Goal: Transaction & Acquisition: Book appointment/travel/reservation

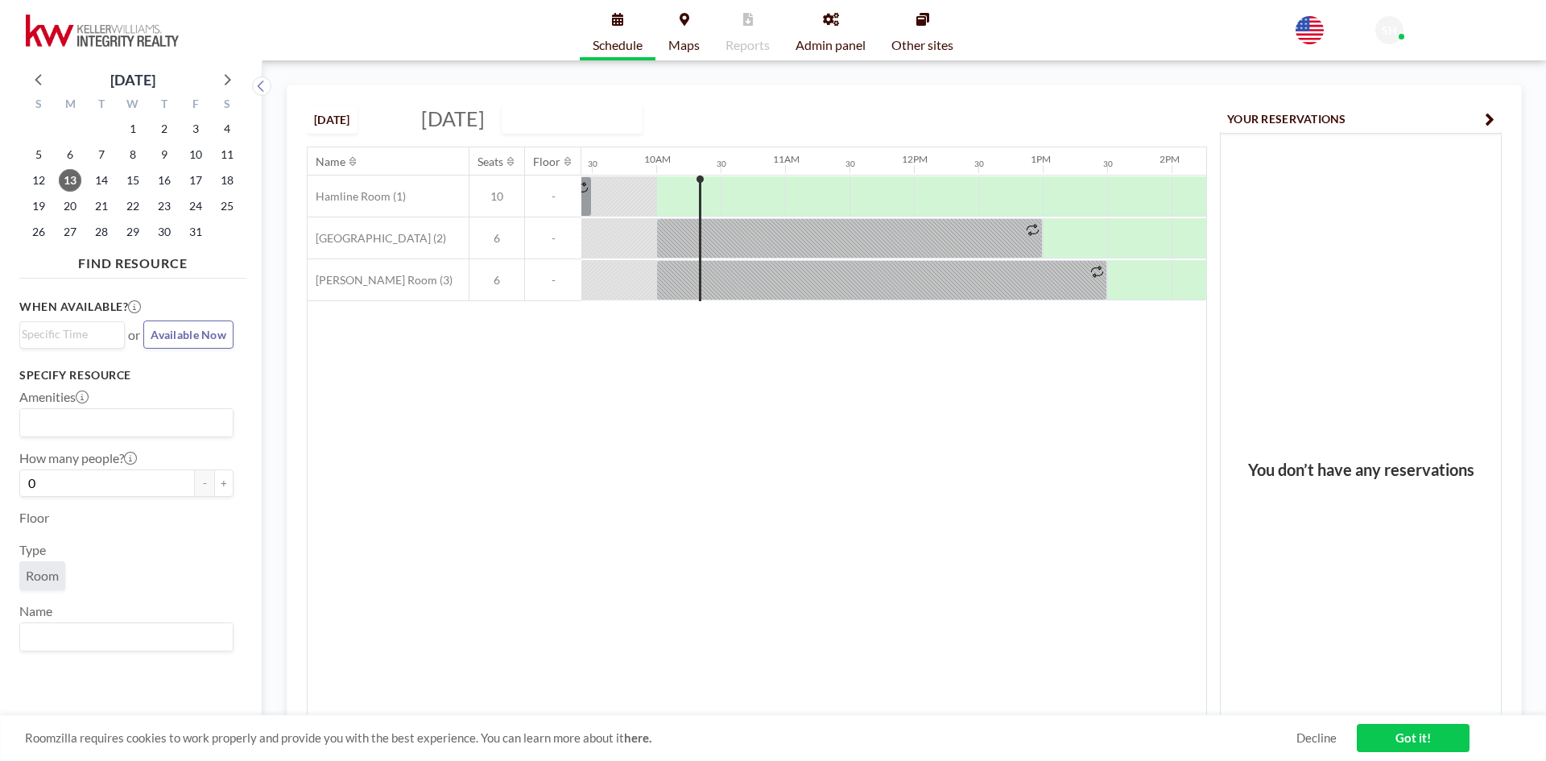
scroll to position [0, 1224]
click at [324, 122] on button "[DATE]" at bounding box center [332, 120] width 51 height 28
click at [98, 180] on span "14" at bounding box center [101, 180] width 23 height 23
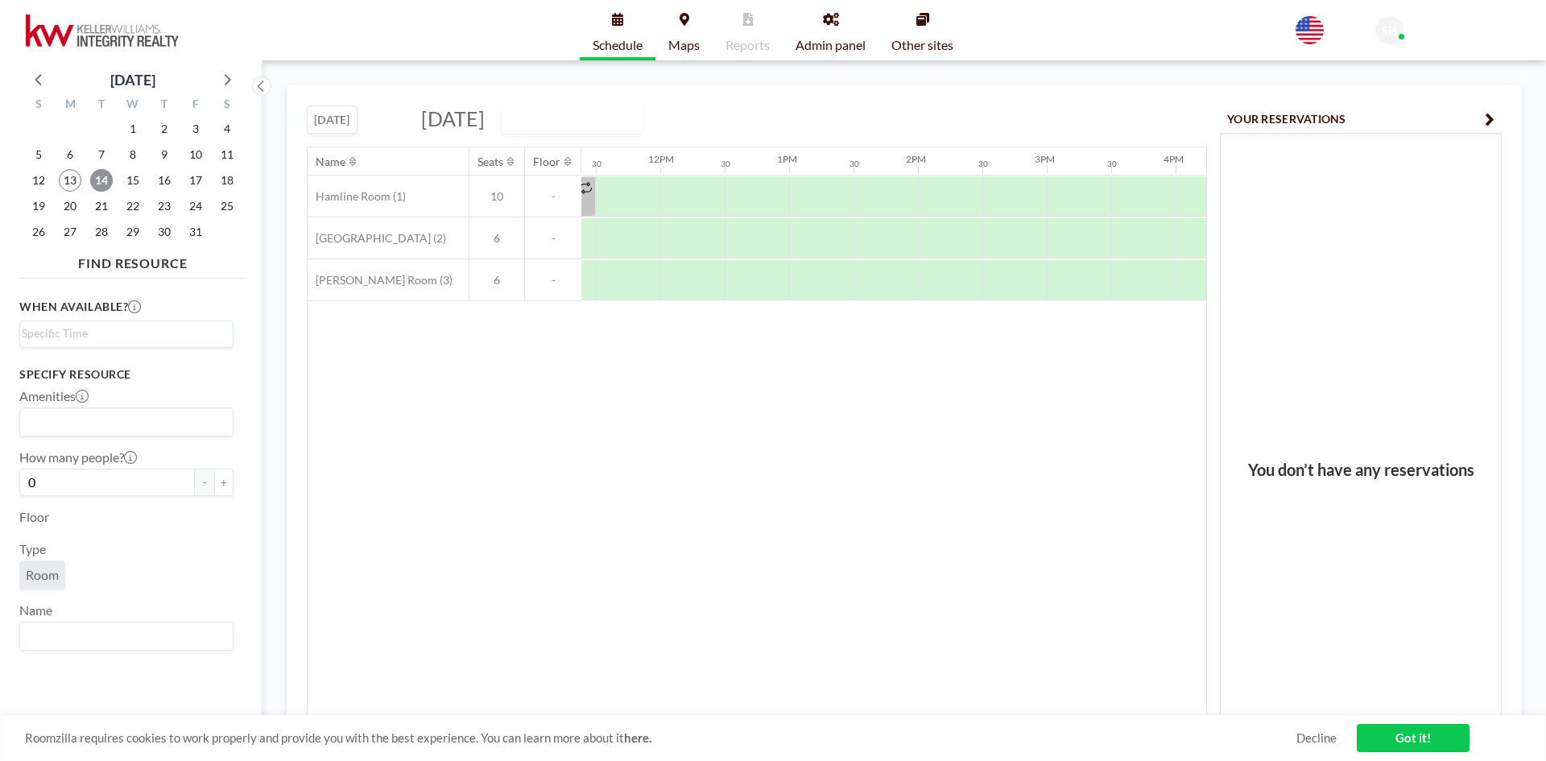
scroll to position [0, 1455]
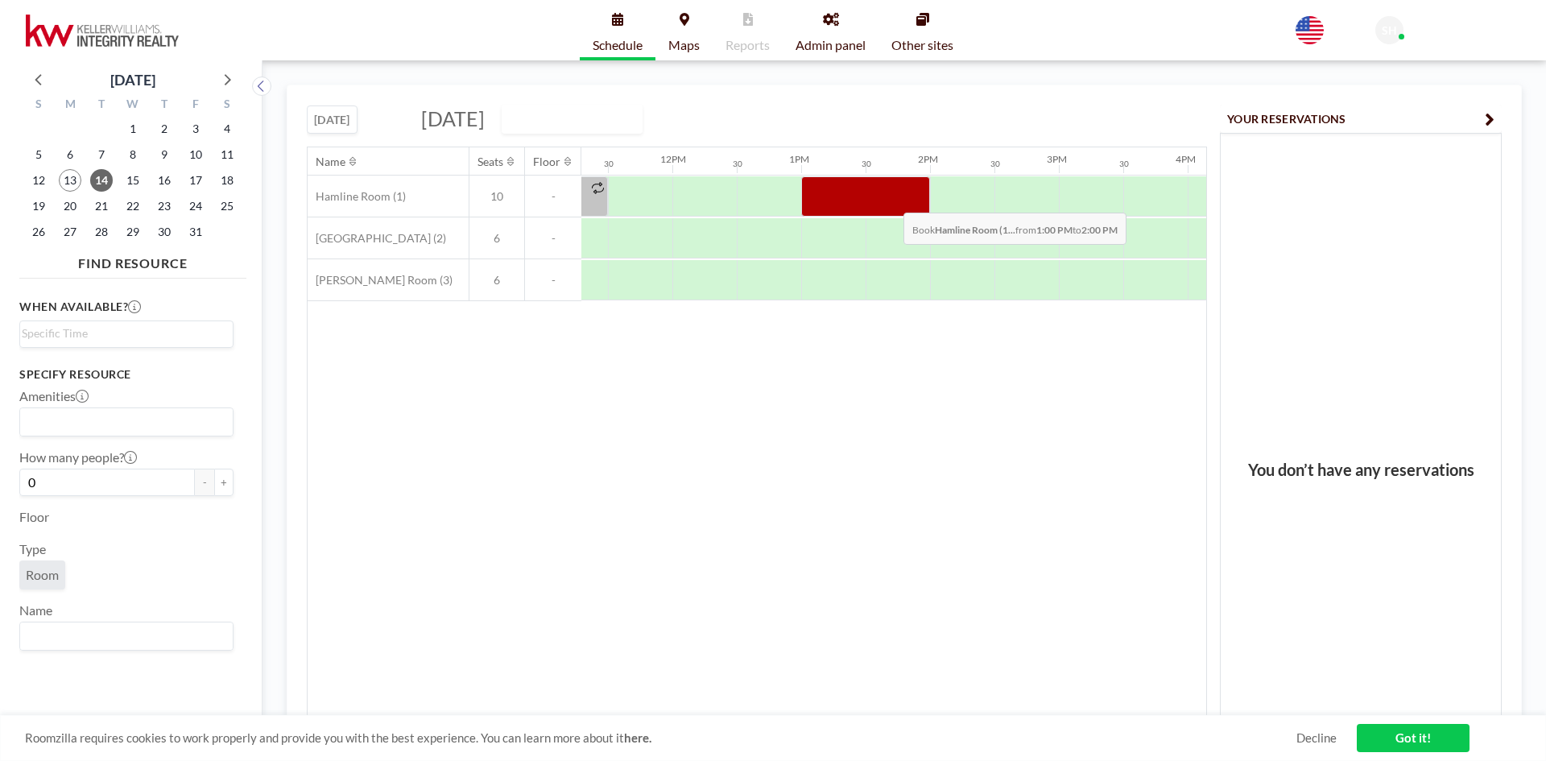
drag, startPoint x: 820, startPoint y: 191, endPoint x: 891, endPoint y: 201, distance: 71.5
click at [891, 201] on div at bounding box center [865, 196] width 129 height 40
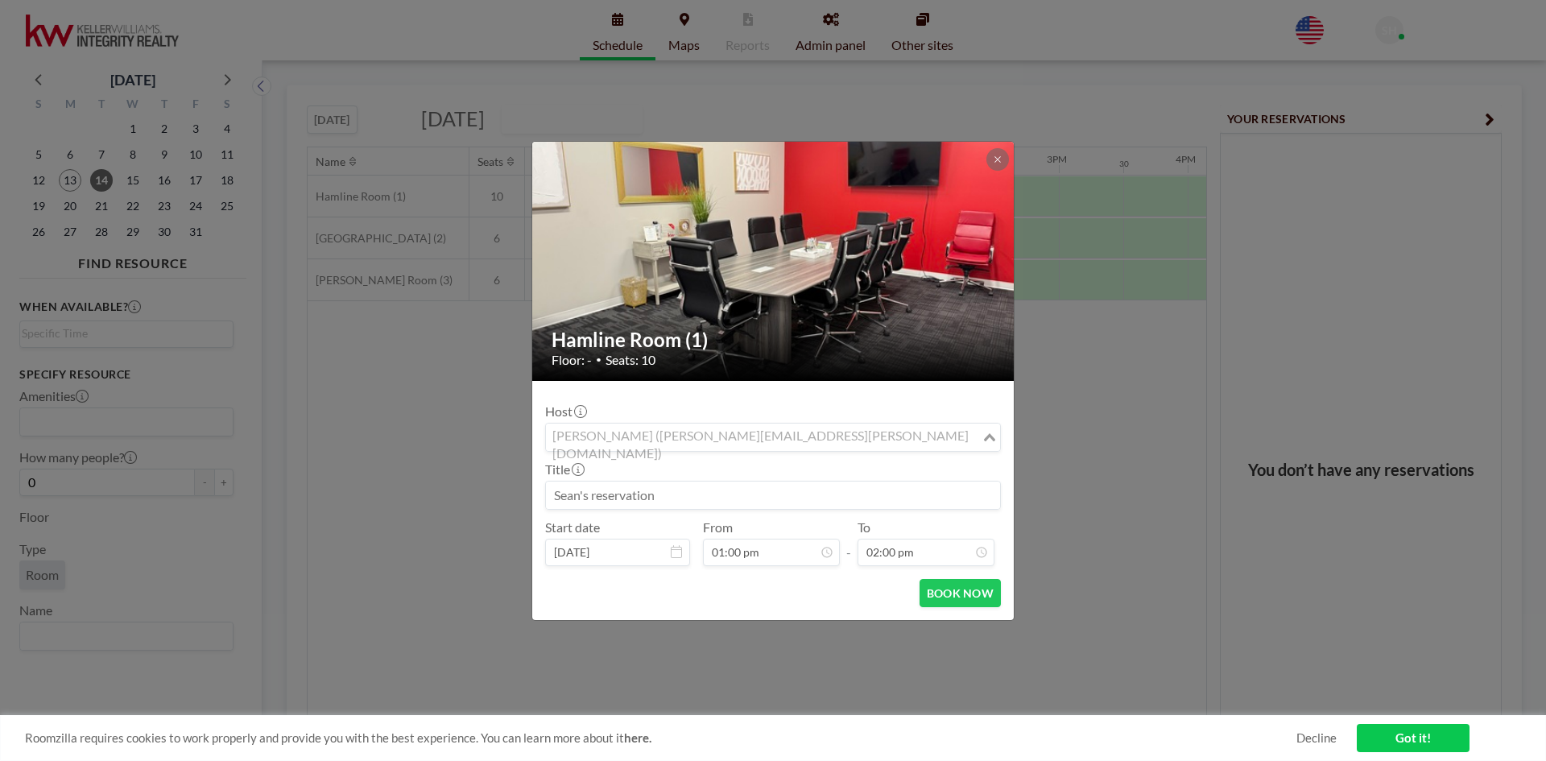
click at [627, 441] on div "[PERSON_NAME] ([PERSON_NAME][EMAIL_ADDRESS][PERSON_NAME][DOMAIN_NAME])" at bounding box center [764, 436] width 436 height 24
click at [627, 441] on input "Search for option" at bounding box center [764, 437] width 433 height 21
click at [751, 406] on div "Host [PERSON_NAME] ([PERSON_NAME][EMAIL_ADDRESS][PERSON_NAME][DOMAIN_NAME]) Loa…" at bounding box center [773, 428] width 456 height 48
click at [722, 436] on div "[PERSON_NAME] ([PERSON_NAME][EMAIL_ADDRESS][PERSON_NAME][DOMAIN_NAME])" at bounding box center [764, 436] width 436 height 24
click at [739, 423] on div "[PERSON_NAME] ([PERSON_NAME][EMAIL_ADDRESS][PERSON_NAME][DOMAIN_NAME]) Loading.…" at bounding box center [773, 437] width 456 height 29
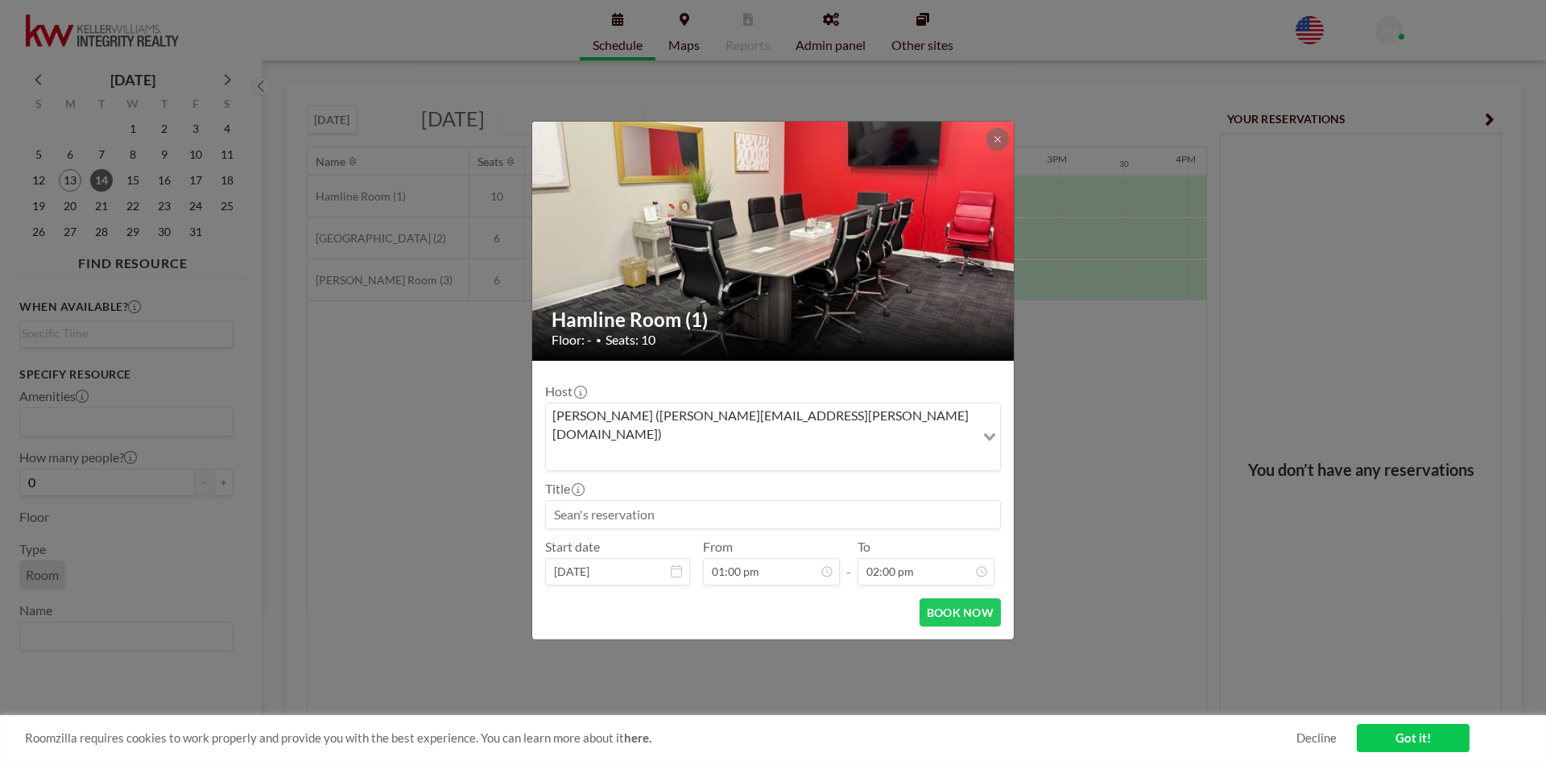
click at [724, 502] on input at bounding box center [773, 514] width 454 height 27
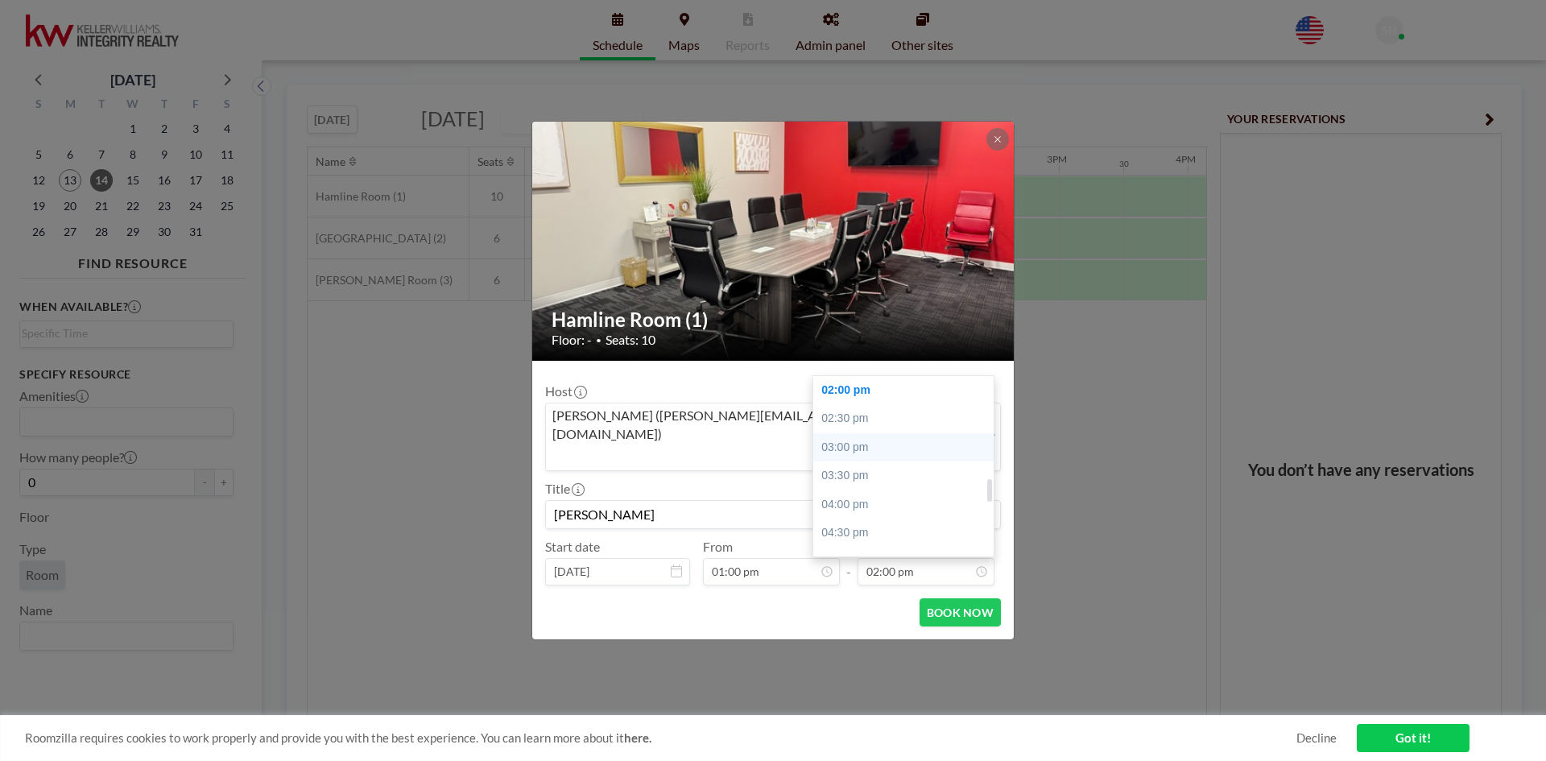
type input "[PERSON_NAME]"
click at [858, 433] on div "03:00 pm" at bounding box center [908, 447] width 188 height 29
type input "03:00 pm"
click at [987, 441] on icon "Search for option" at bounding box center [989, 437] width 11 height 8
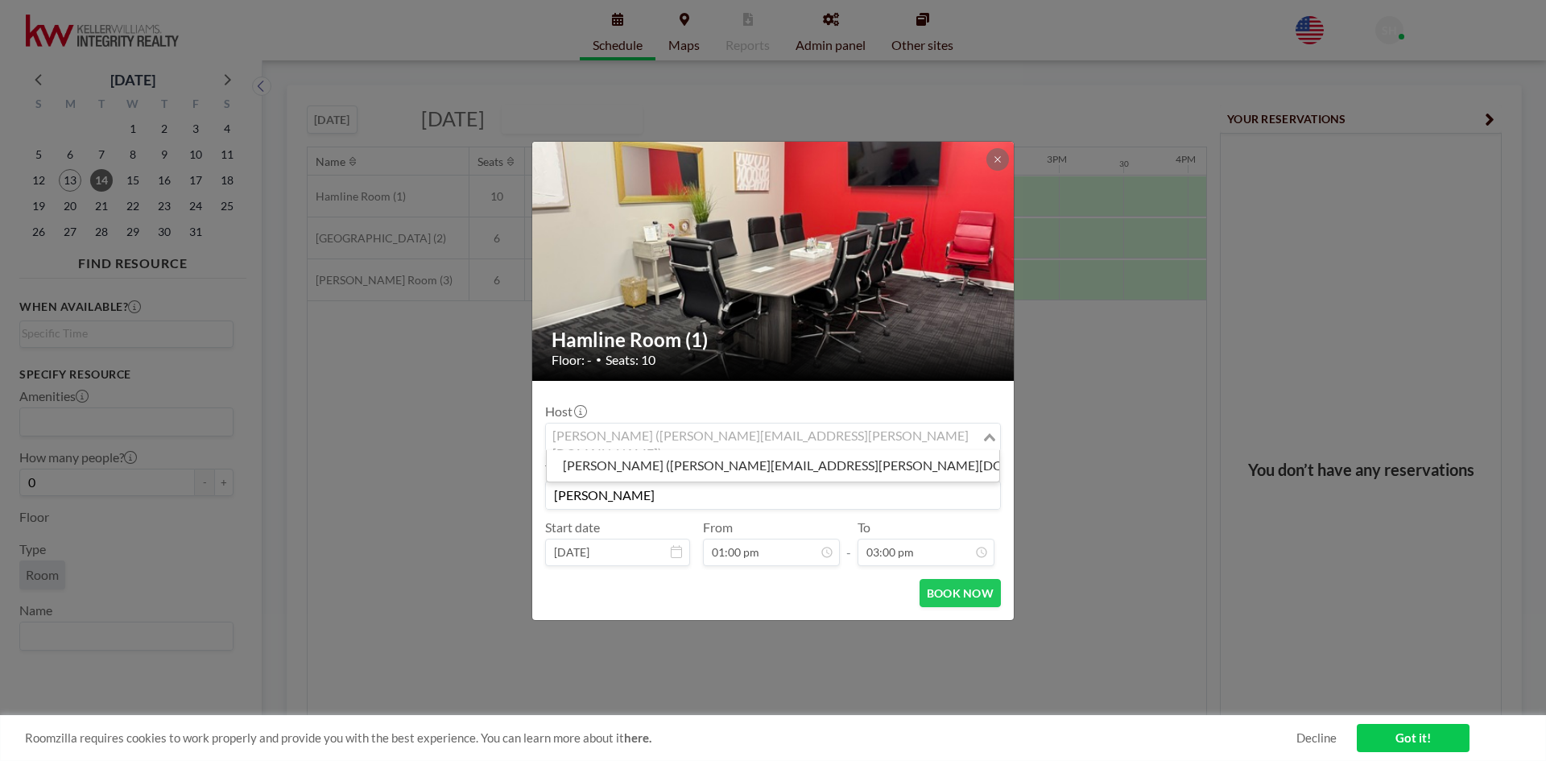
click at [987, 441] on icon "Search for option" at bounding box center [989, 437] width 11 height 8
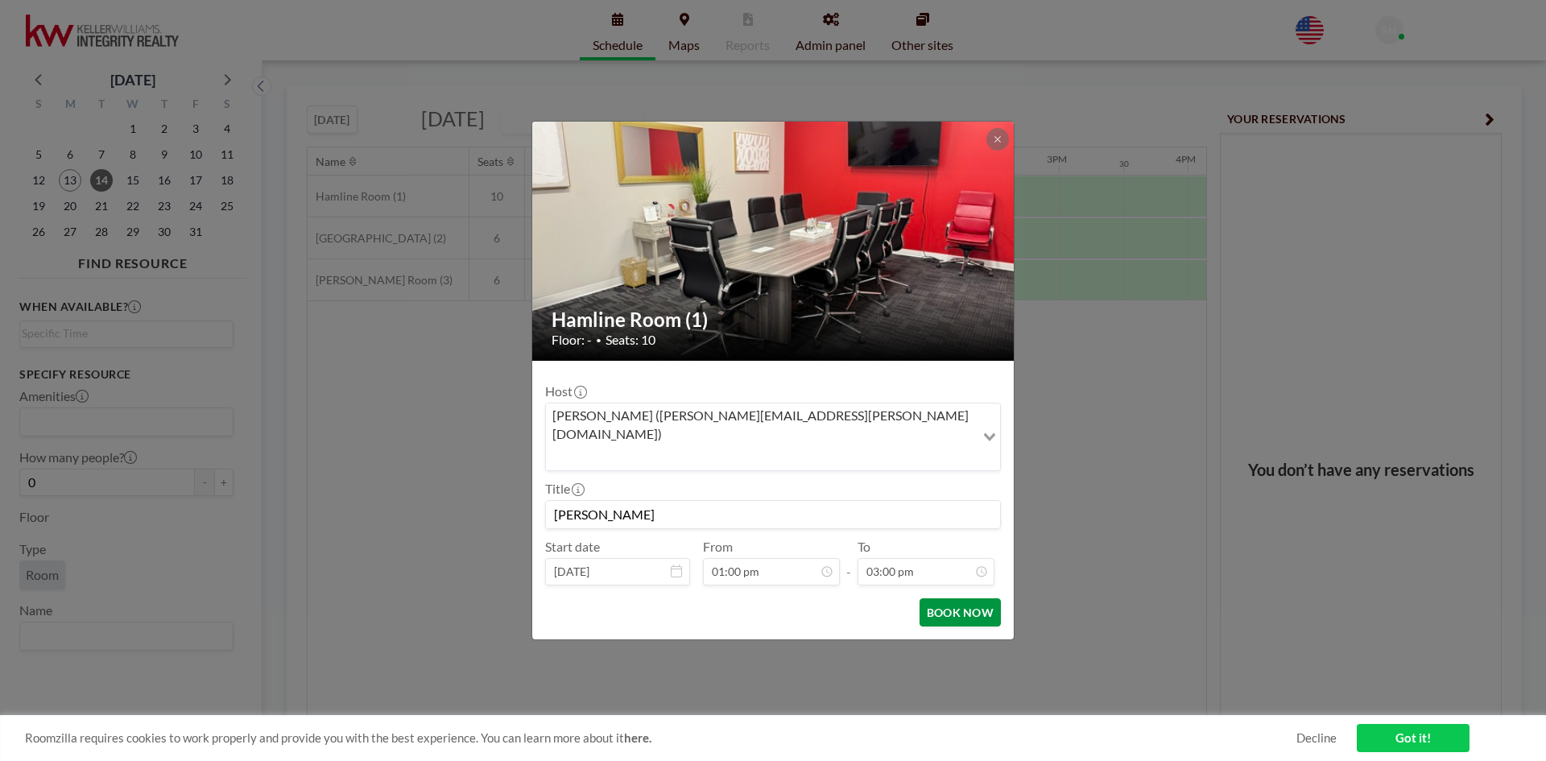
click at [983, 598] on button "BOOK NOW" at bounding box center [960, 612] width 81 height 28
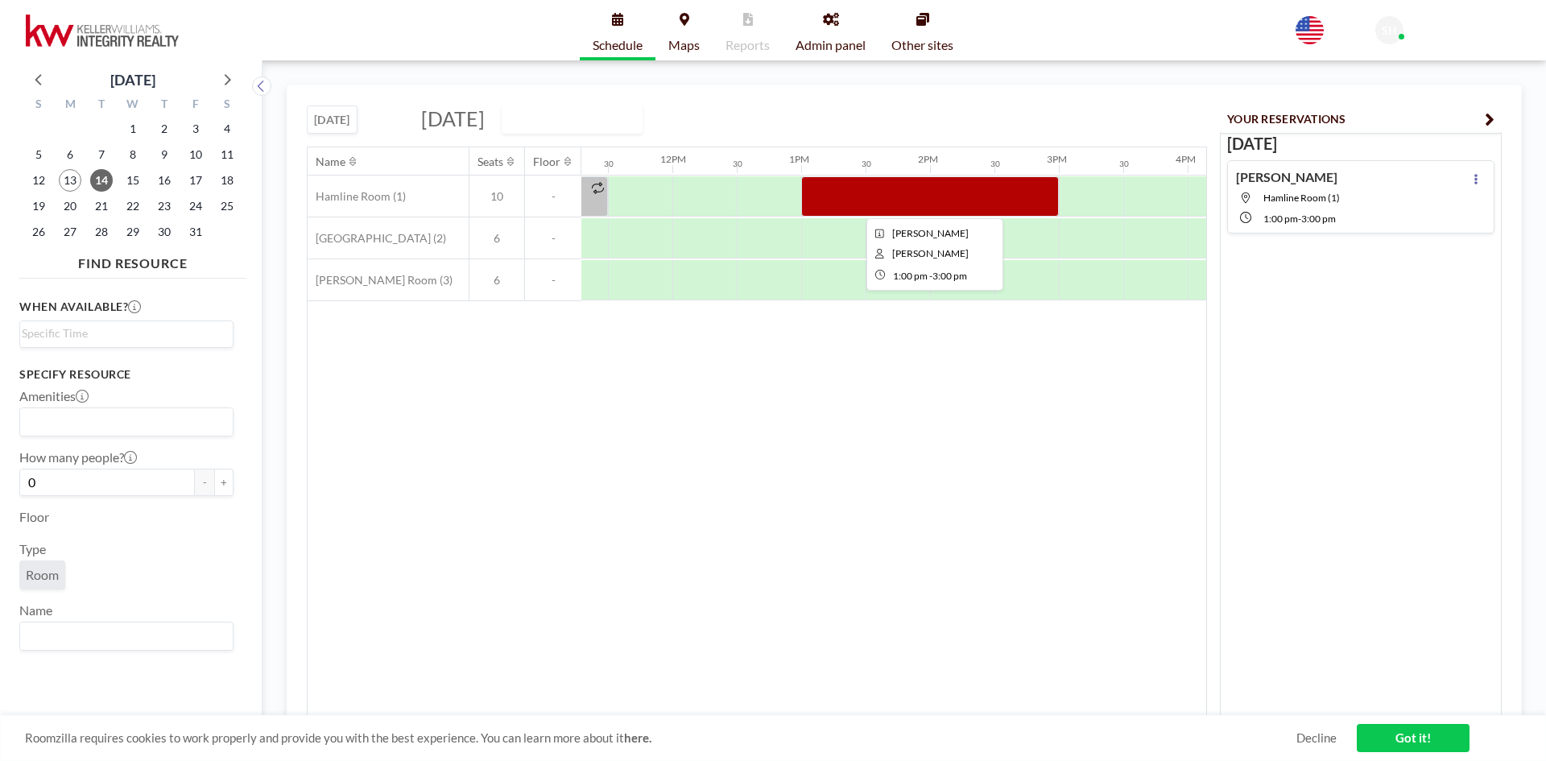
click at [1005, 200] on div at bounding box center [930, 196] width 258 height 40
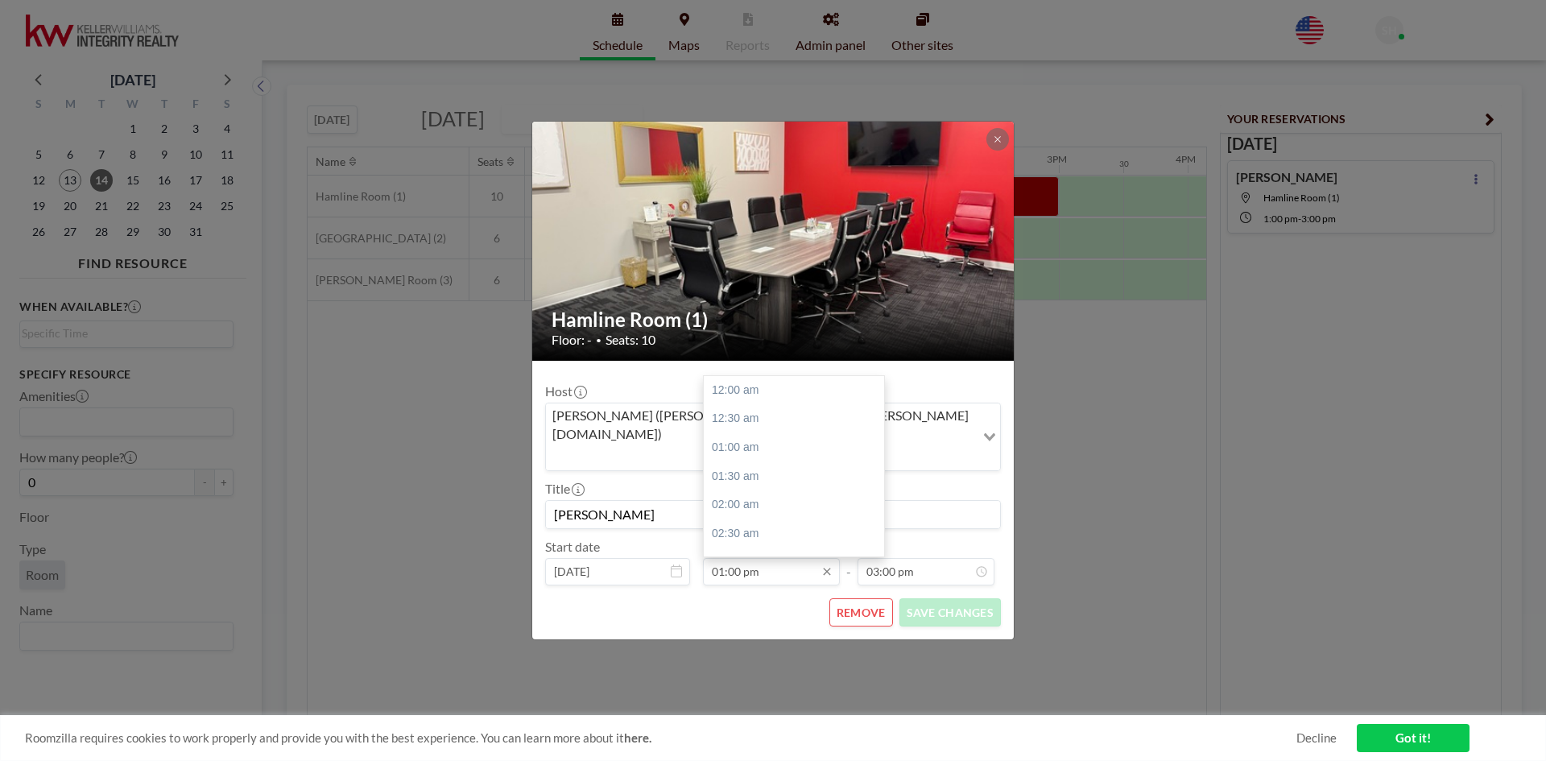
scroll to position [745, 0]
click at [678, 565] on icon at bounding box center [676, 571] width 11 height 13
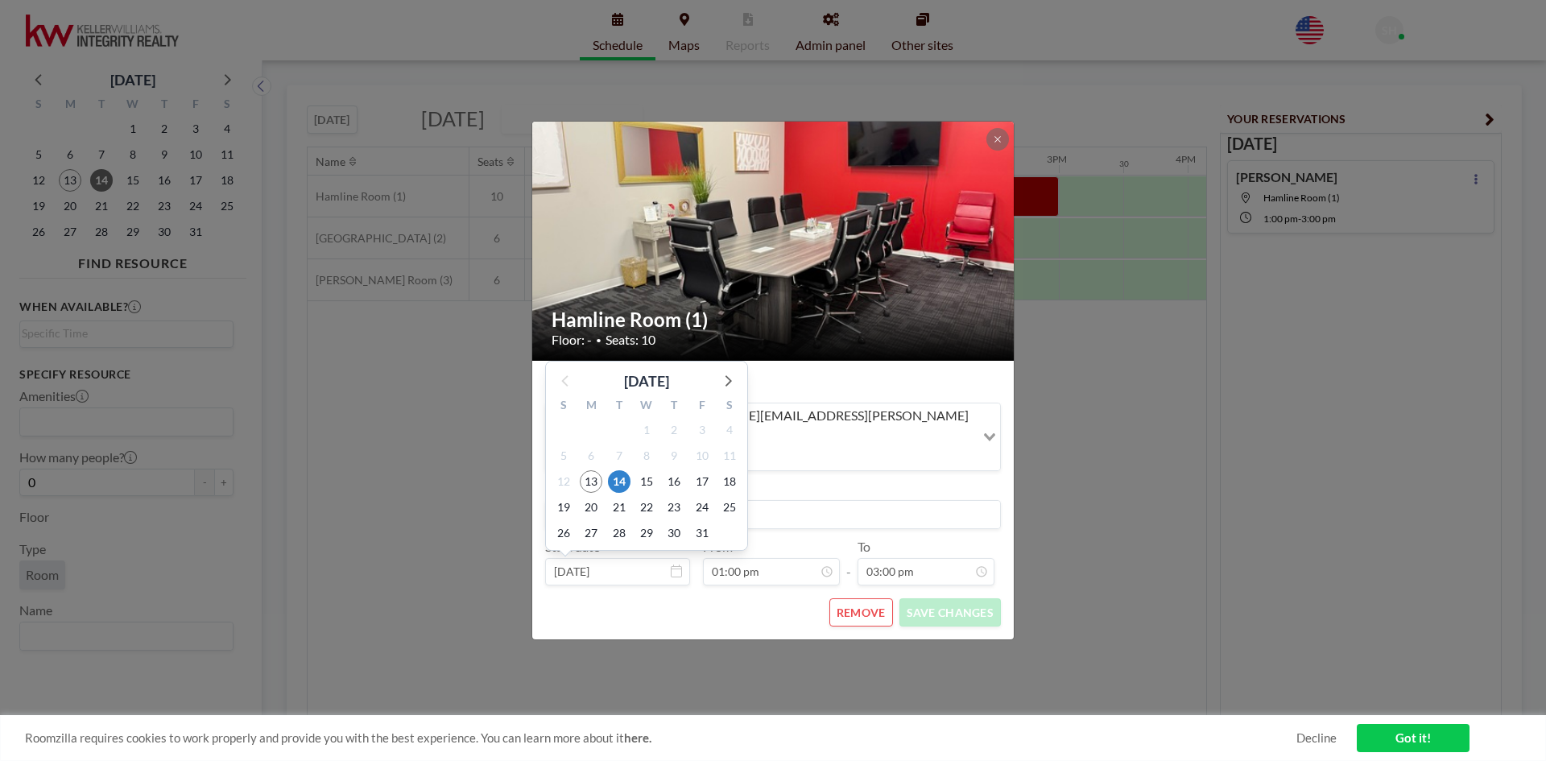
click at [635, 558] on input "[DATE]" at bounding box center [617, 571] width 145 height 27
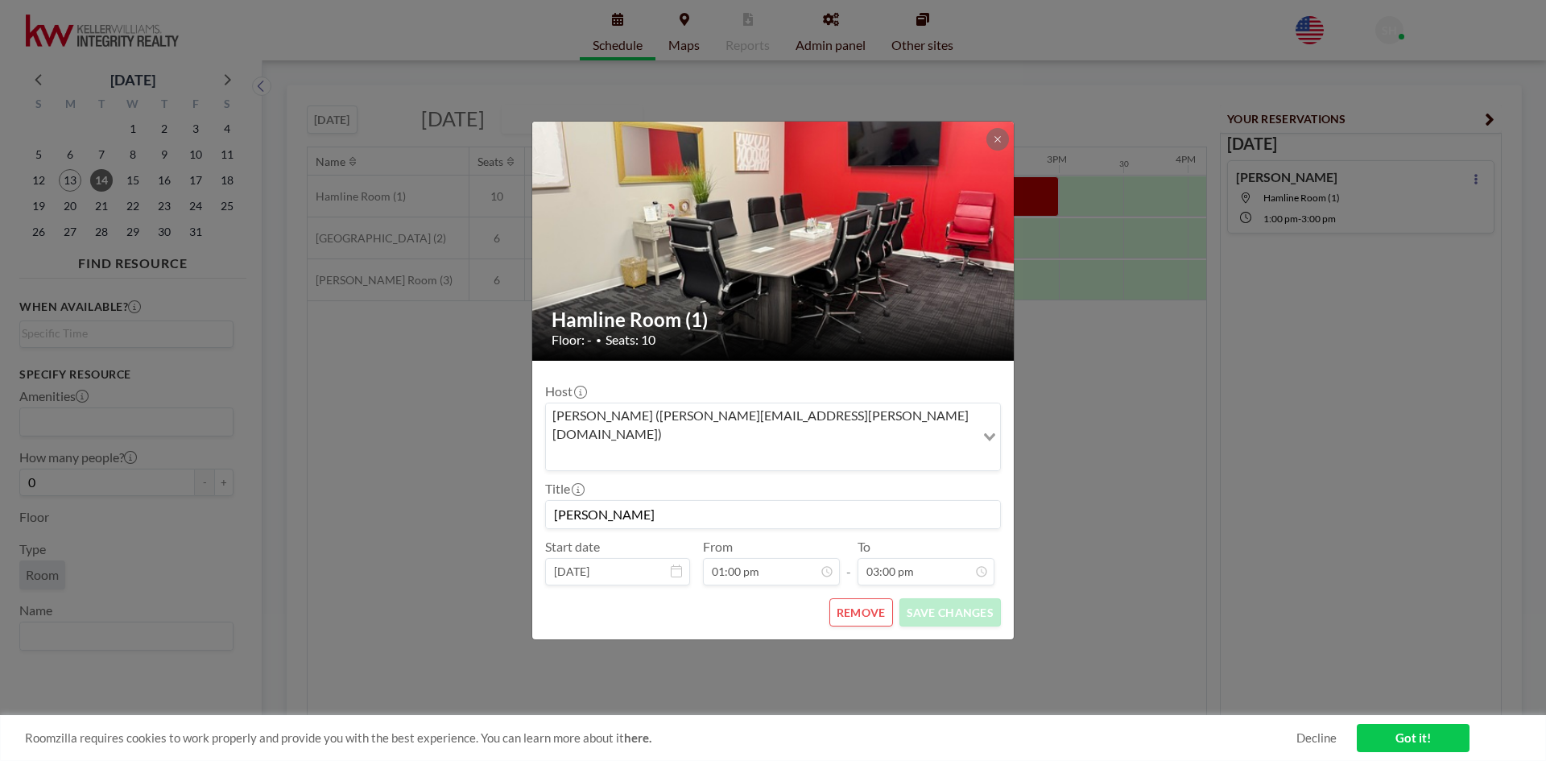
click at [681, 565] on icon at bounding box center [676, 571] width 11 height 13
click at [993, 144] on icon at bounding box center [998, 140] width 10 height 10
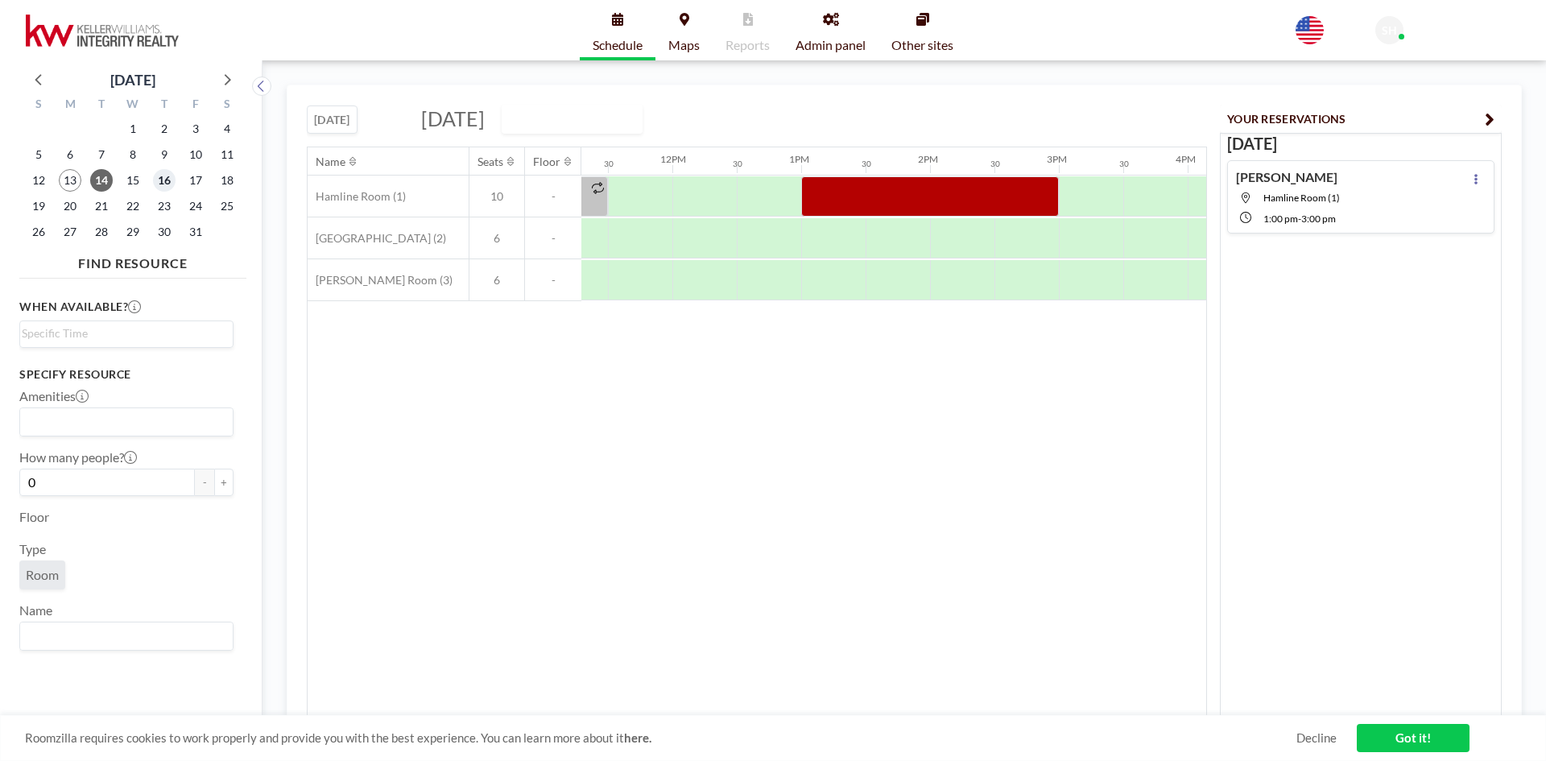
click at [161, 184] on span "16" at bounding box center [164, 180] width 23 height 23
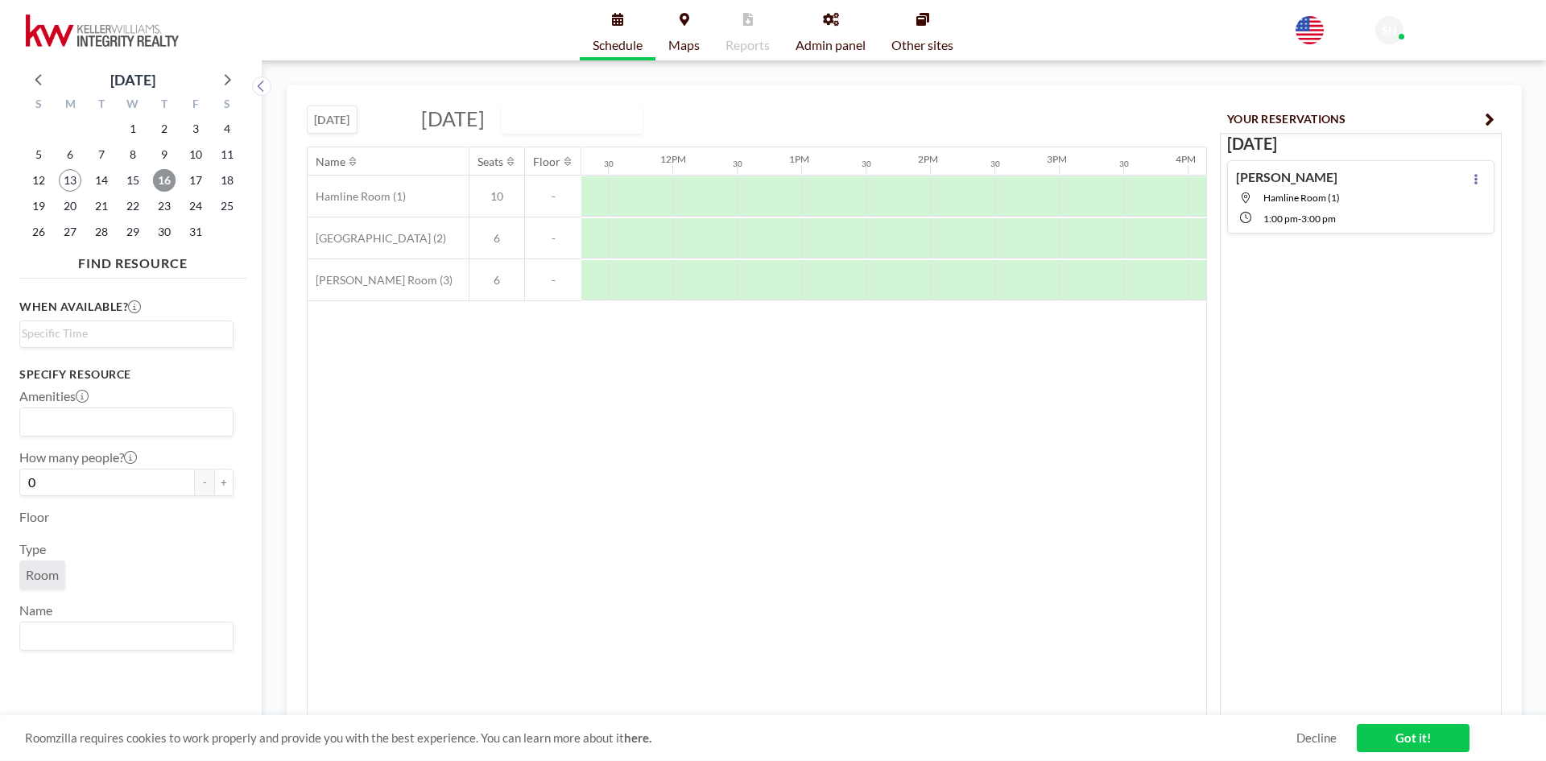
scroll to position [0, 1464]
click at [804, 188] on div at bounding box center [825, 196] width 64 height 40
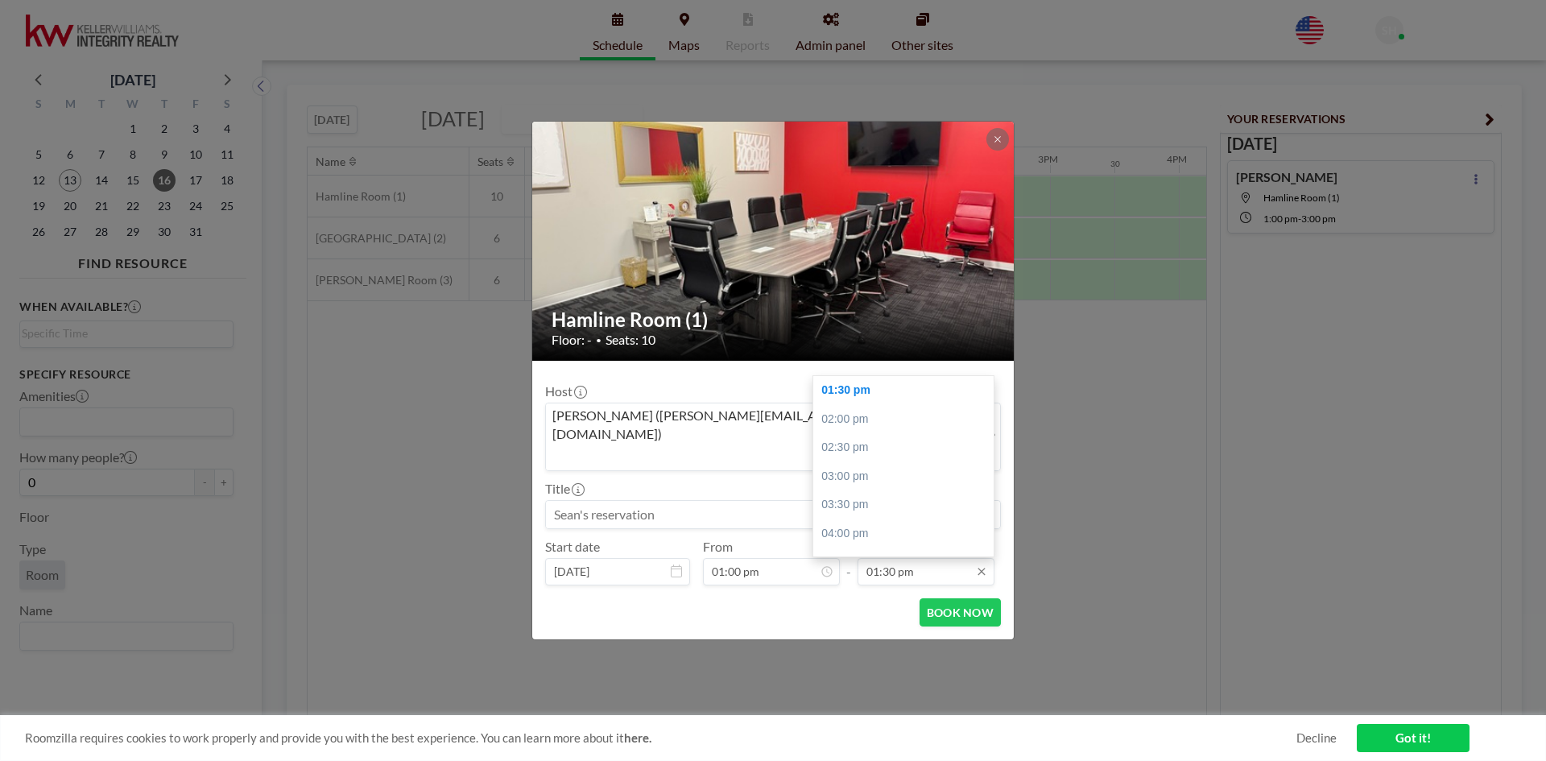
click at [905, 562] on input "01:30 pm" at bounding box center [926, 571] width 137 height 27
click at [854, 393] on div "02:30 pm" at bounding box center [908, 407] width 188 height 29
type input "02:30 pm"
click at [620, 501] on input at bounding box center [773, 514] width 454 height 27
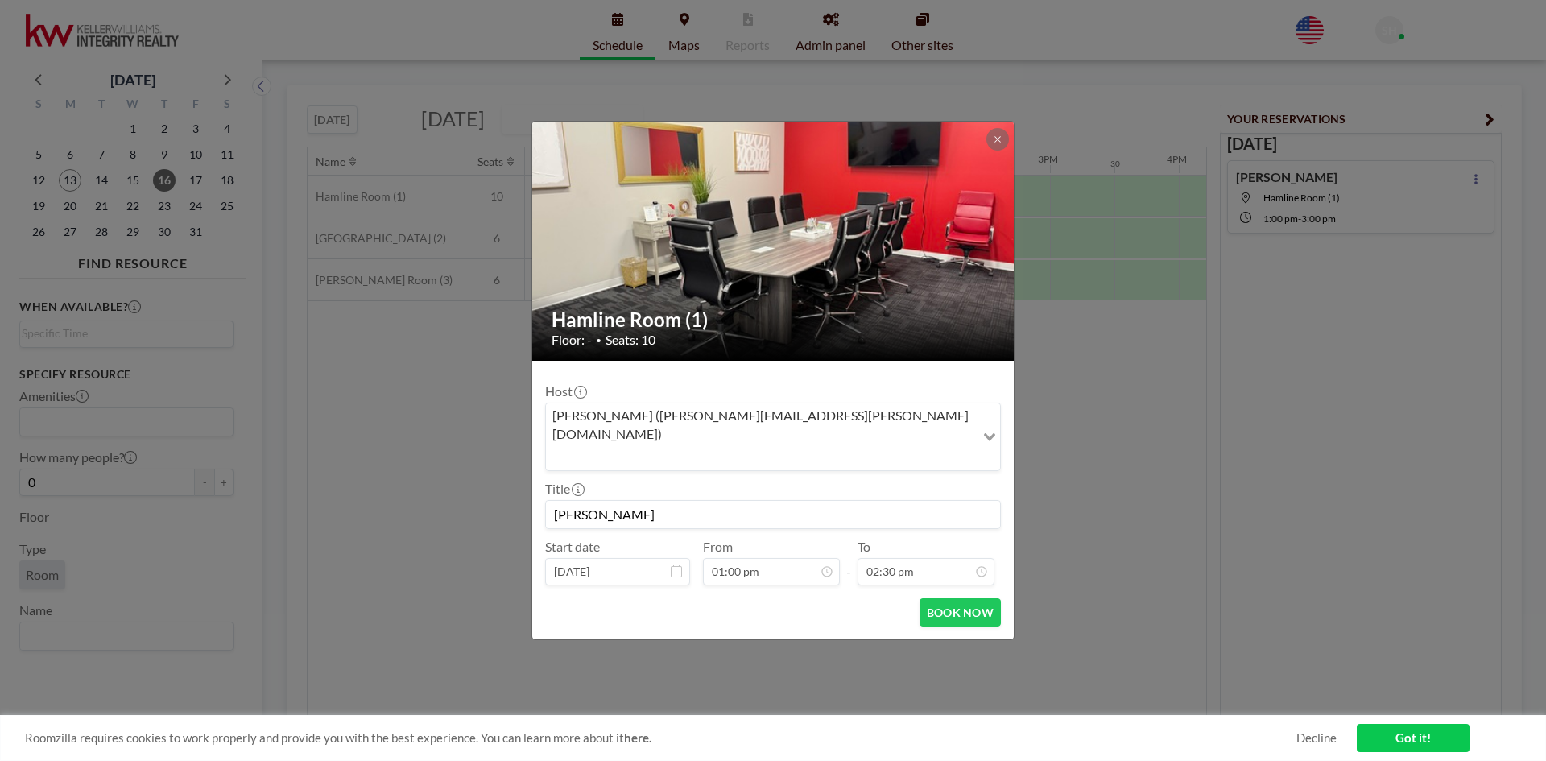
scroll to position [745, 0]
type input "[PERSON_NAME]"
click at [936, 598] on button "BOOK NOW" at bounding box center [960, 612] width 81 height 28
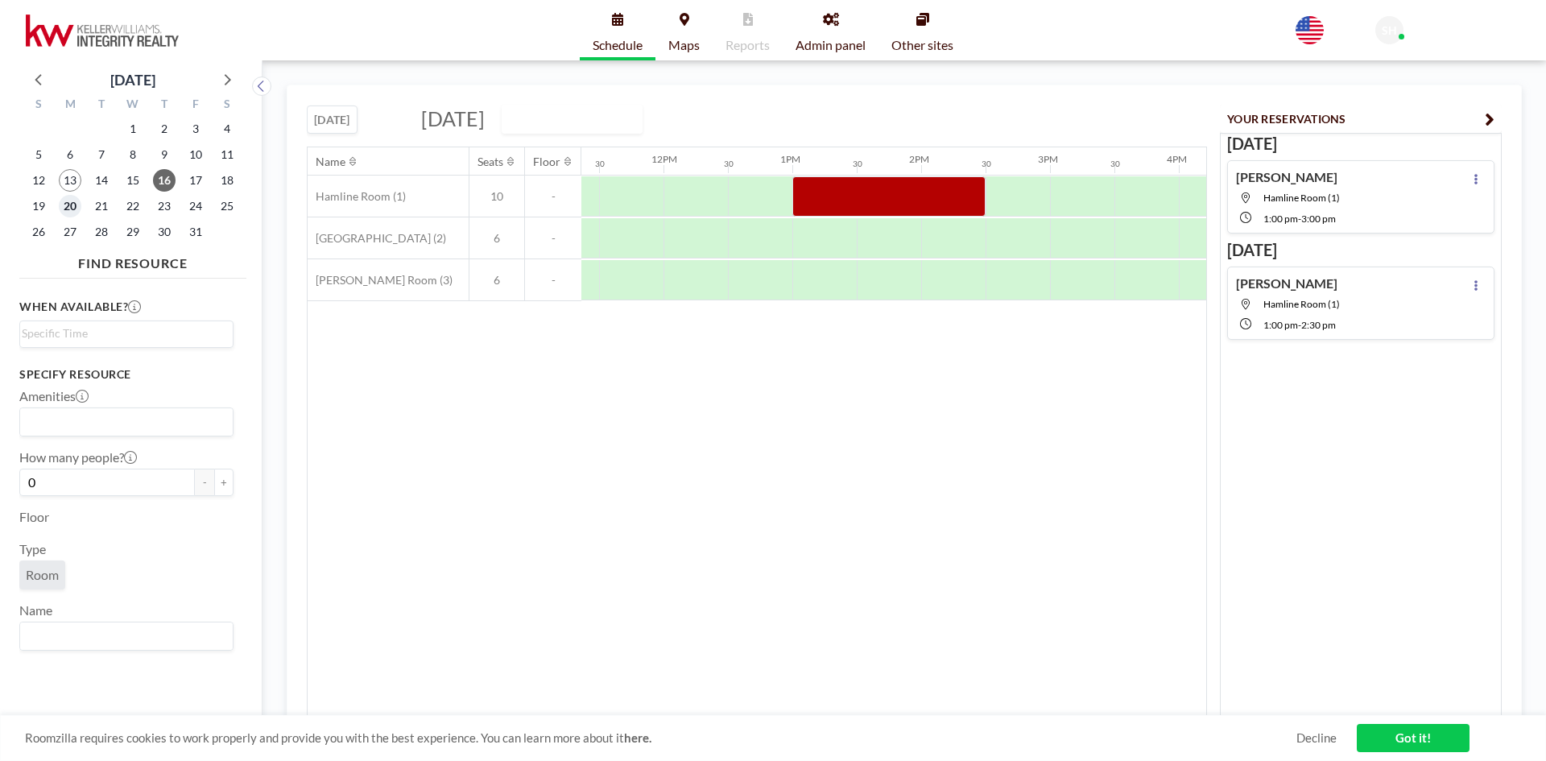
click at [63, 206] on span "20" at bounding box center [70, 206] width 23 height 23
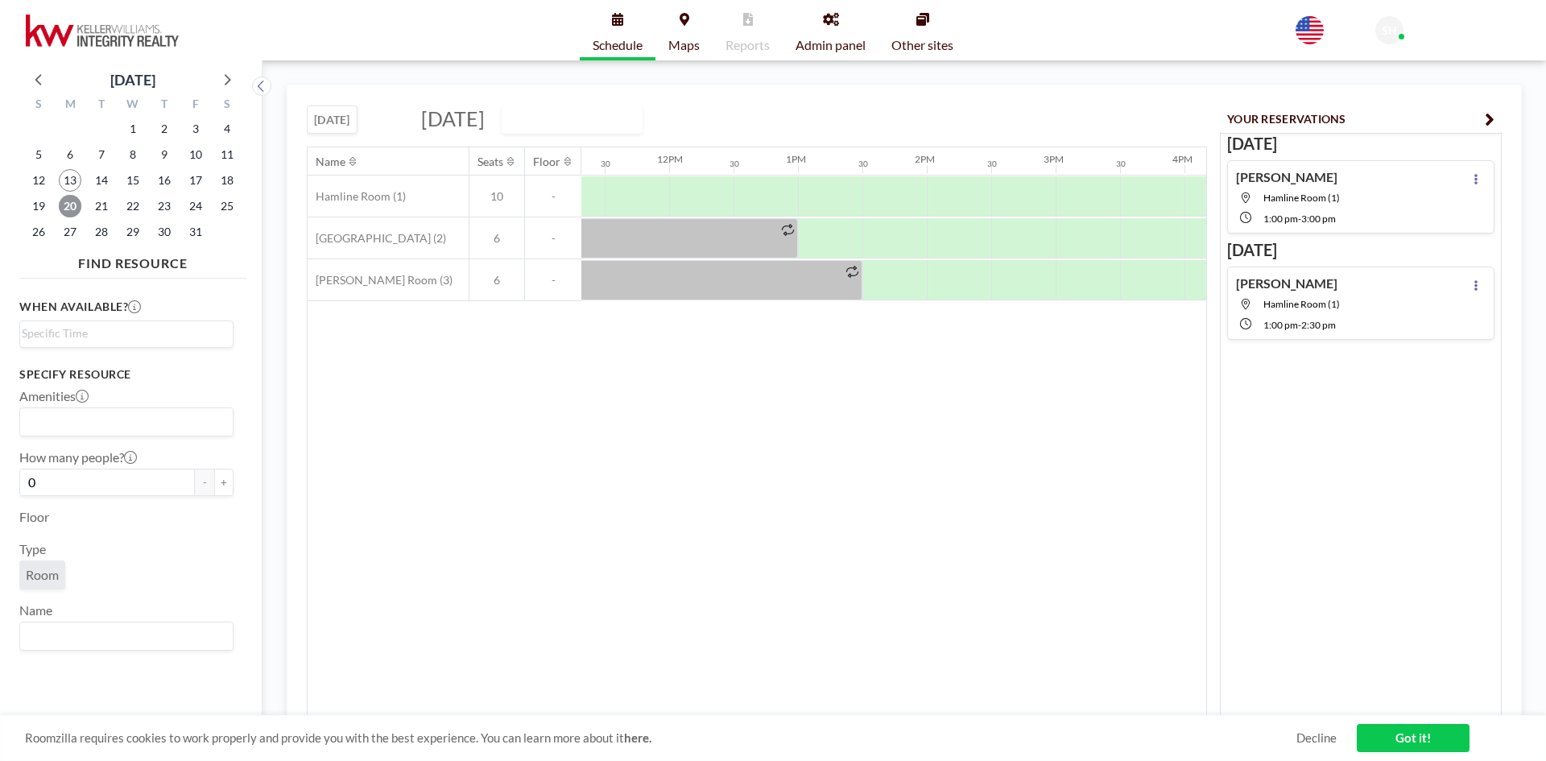
scroll to position [0, 1464]
click at [822, 197] on div at bounding box center [825, 196] width 64 height 40
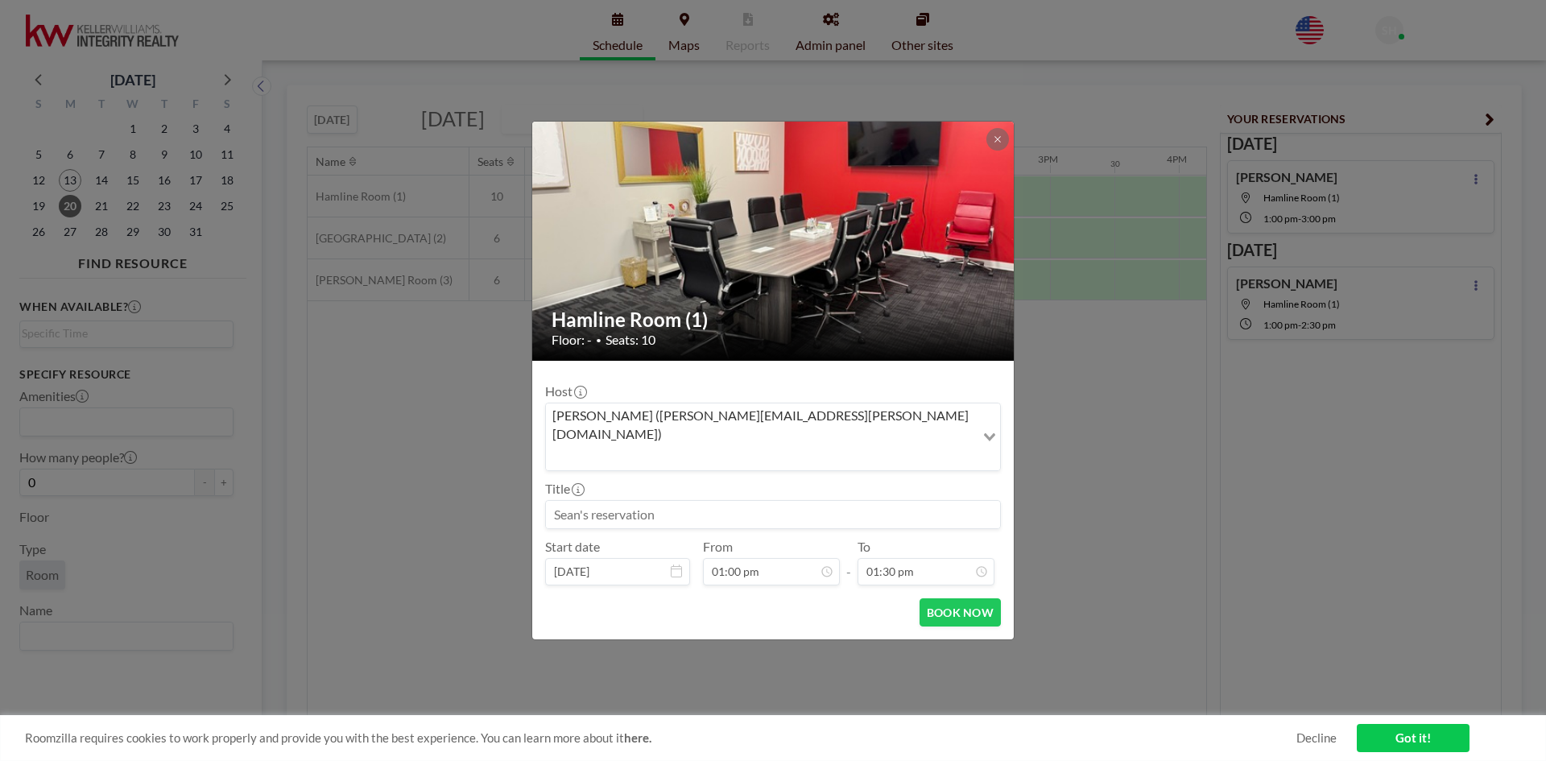
click at [659, 501] on input at bounding box center [773, 514] width 454 height 27
type input "[PERSON_NAME]"
click at [894, 558] on input "01:30 pm" at bounding box center [926, 571] width 137 height 27
click at [844, 433] on div "02:30 pm" at bounding box center [908, 447] width 188 height 29
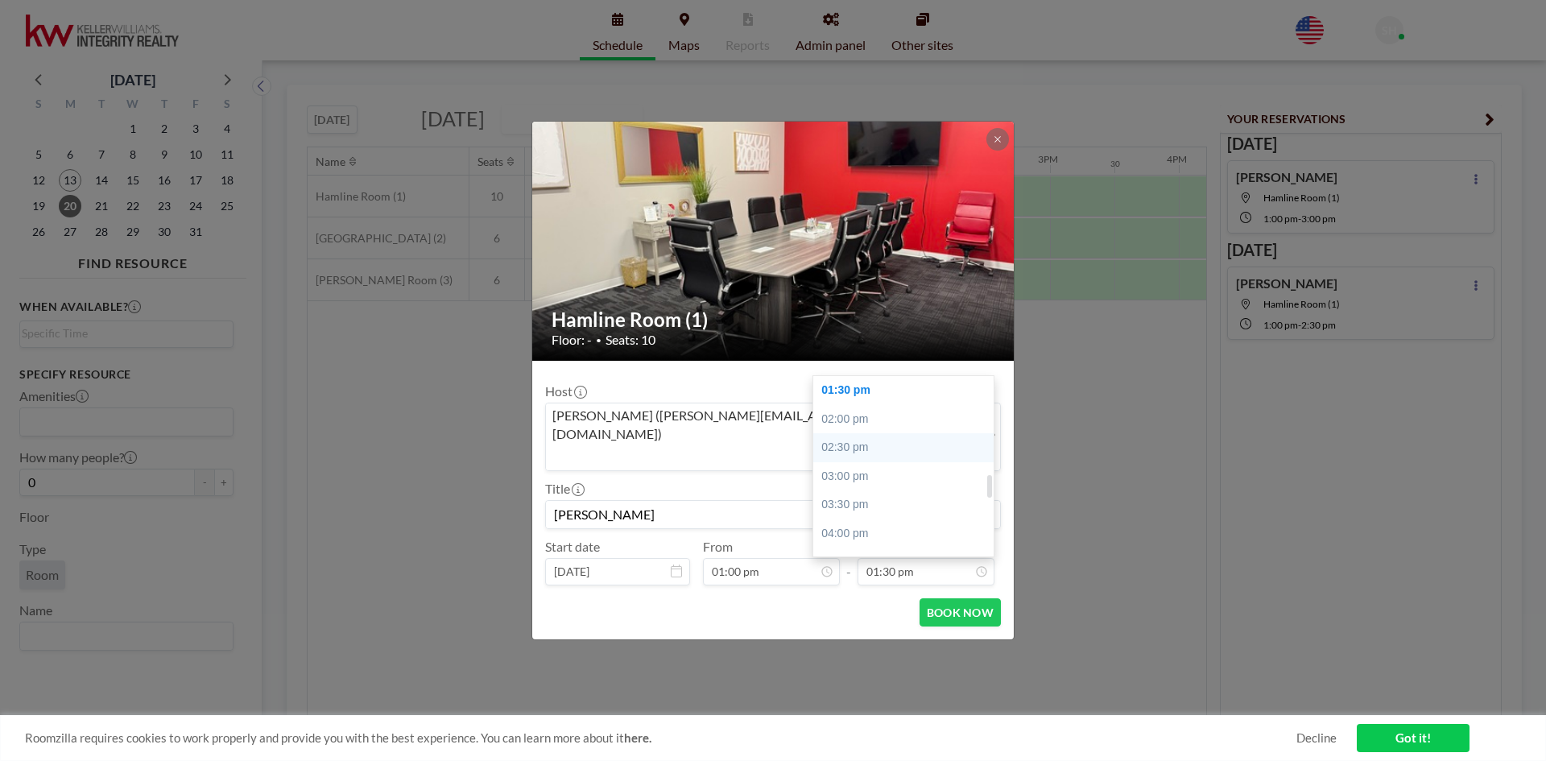
type input "02:30 pm"
click at [961, 598] on button "BOOK NOW" at bounding box center [960, 612] width 81 height 28
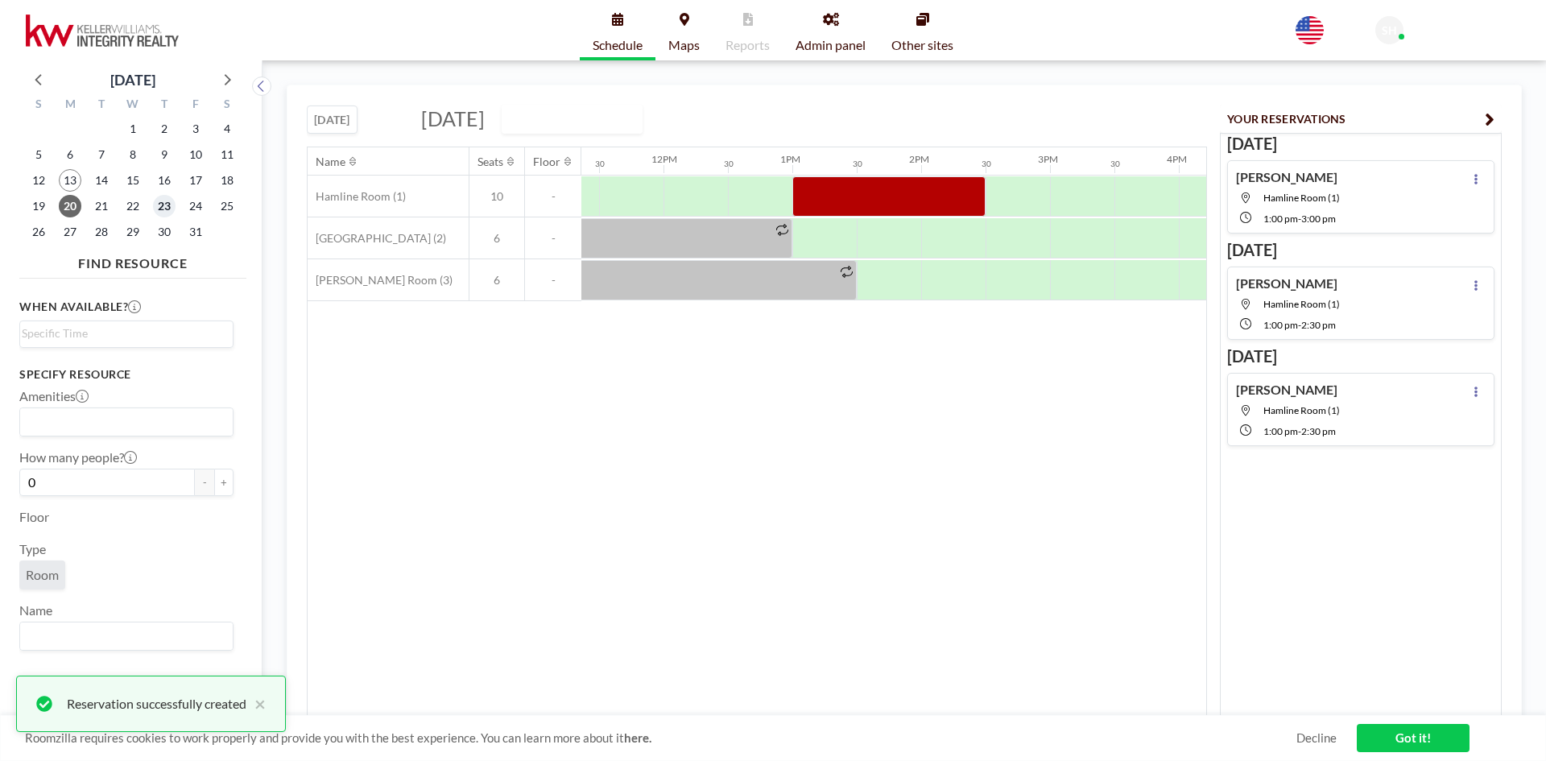
click at [159, 205] on span "23" at bounding box center [164, 206] width 23 height 23
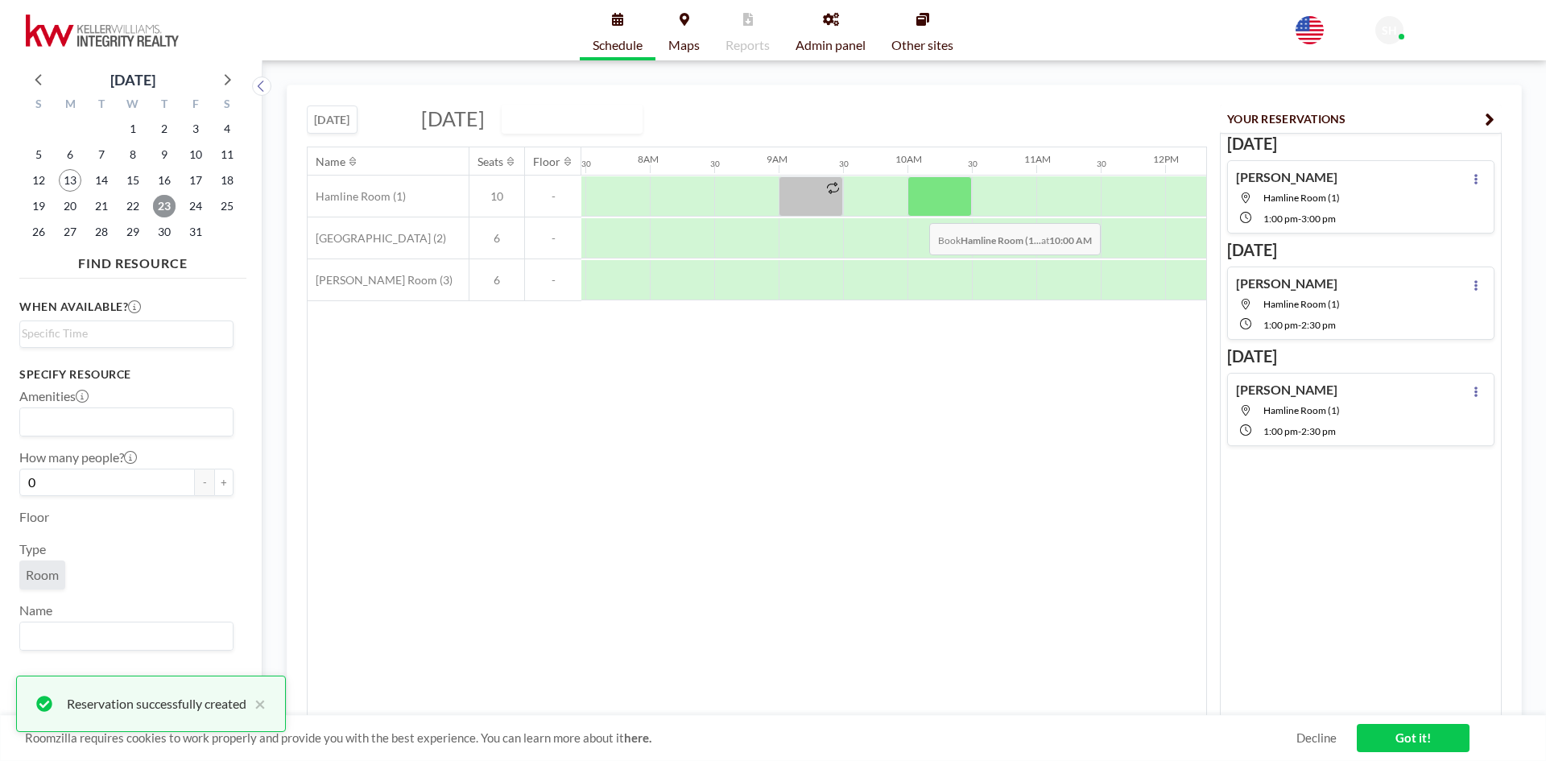
scroll to position [0, 967]
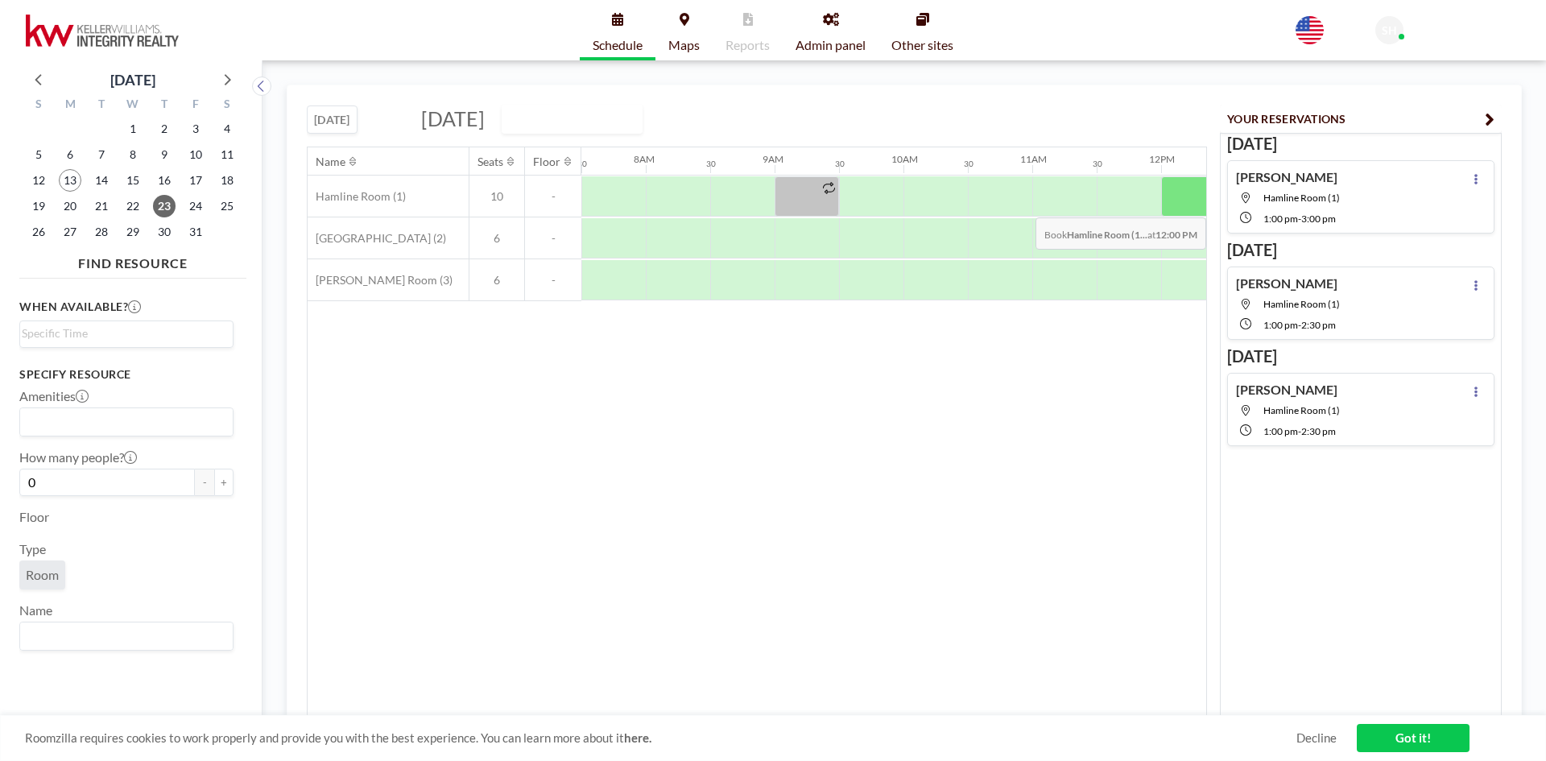
click at [1177, 205] on div at bounding box center [1193, 196] width 64 height 40
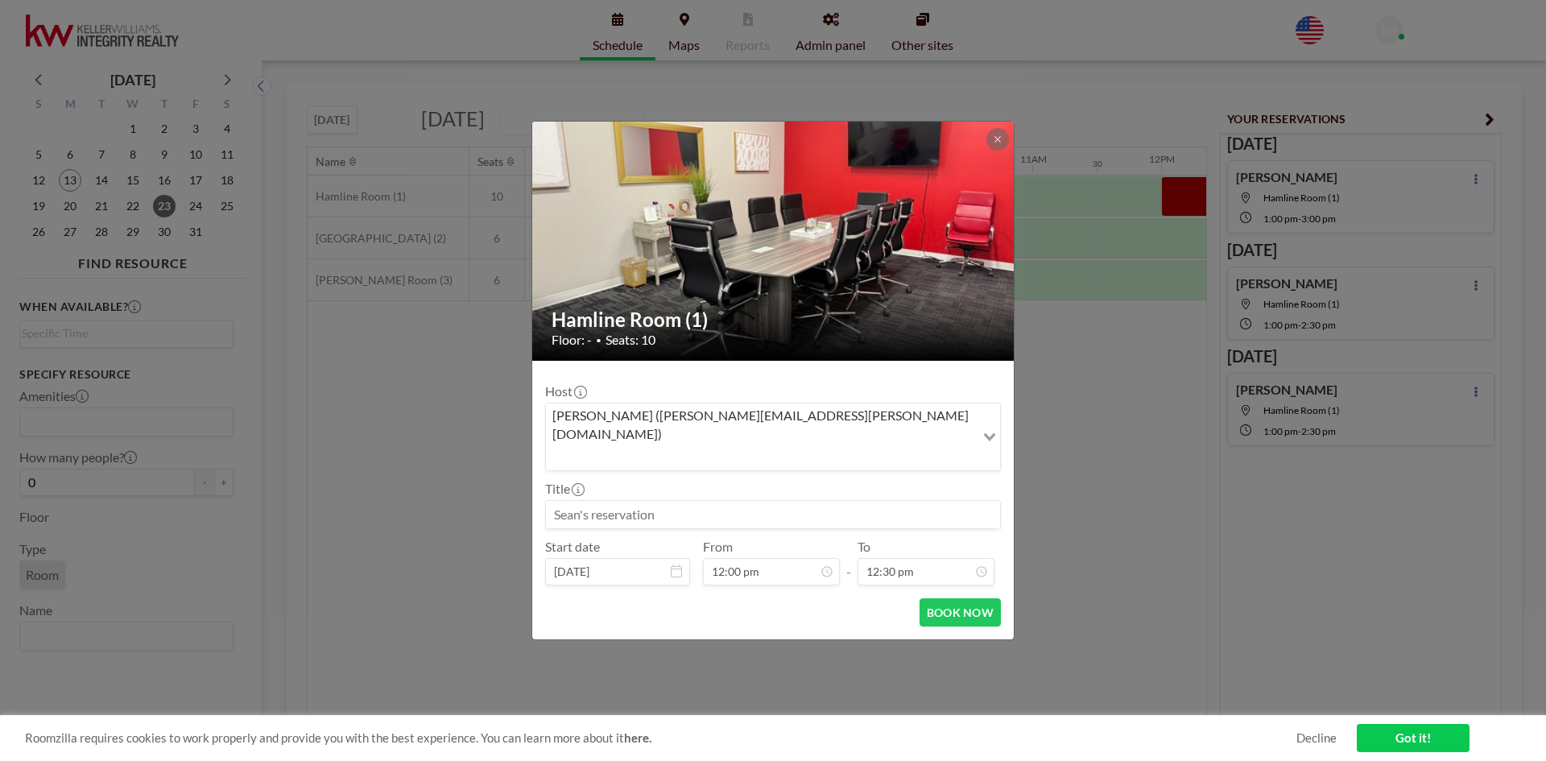
click at [700, 501] on input at bounding box center [773, 514] width 454 height 27
type input "[PERSON_NAME]"
click at [931, 558] on input "12:30 pm" at bounding box center [926, 571] width 137 height 27
click at [878, 520] on div "03:00 pm" at bounding box center [908, 534] width 188 height 29
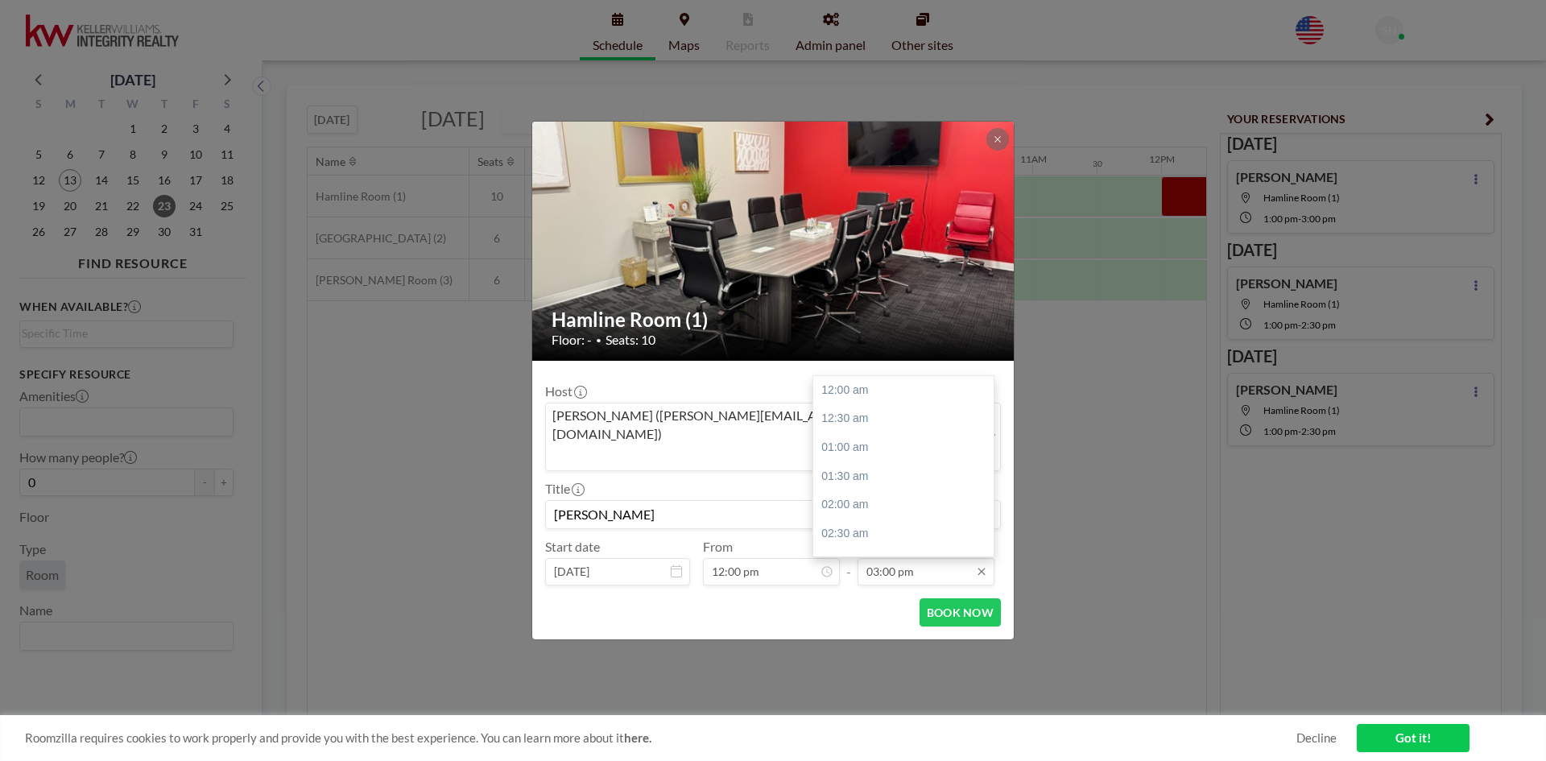
scroll to position [860, 0]
click at [909, 558] on input "03:00 pm" at bounding box center [926, 571] width 137 height 27
click at [863, 411] on div "01:30 pm" at bounding box center [908, 425] width 188 height 29
type input "01:30 pm"
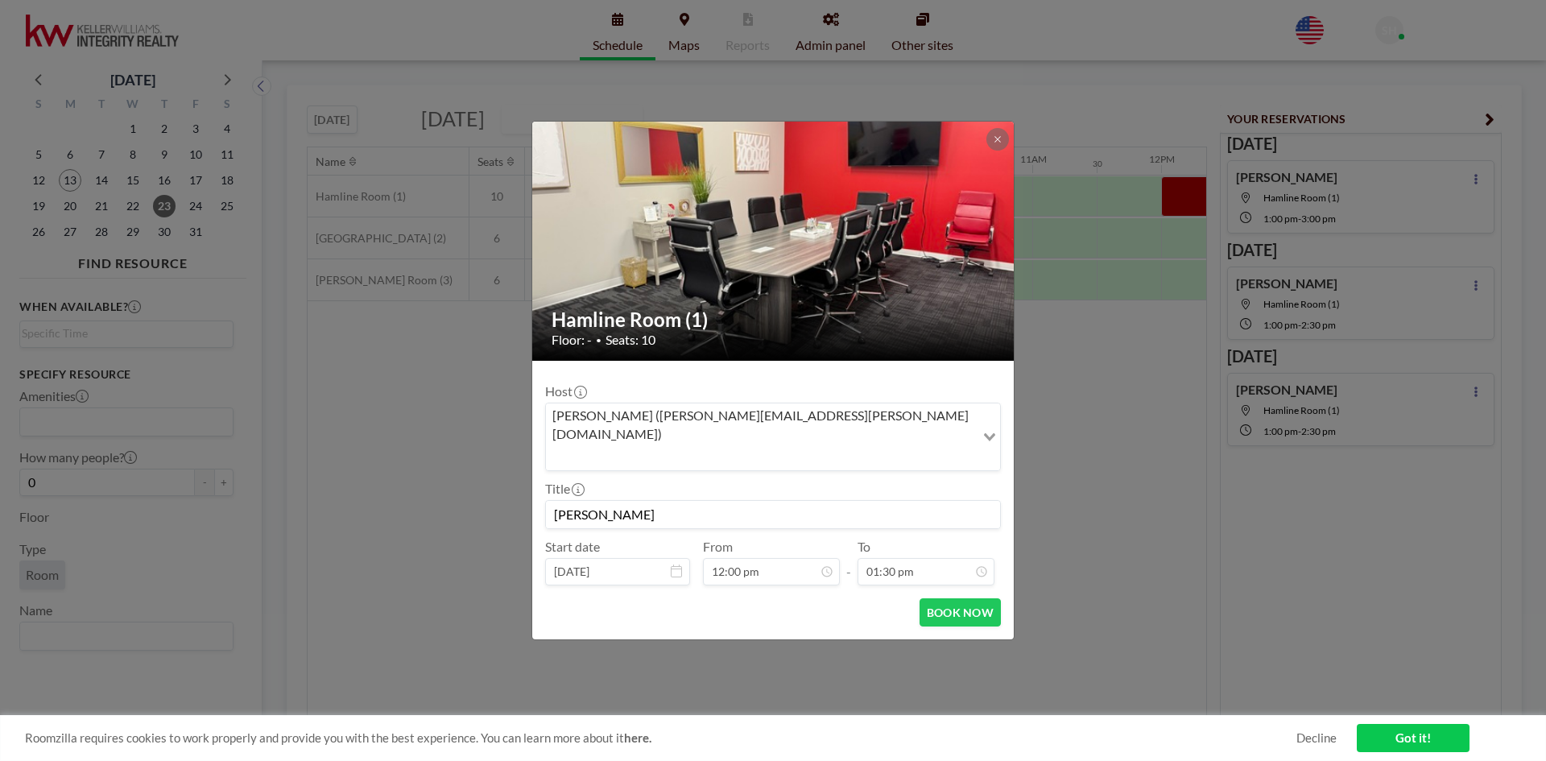
scroll to position [774, 0]
click at [971, 598] on button "BOOK NOW" at bounding box center [960, 612] width 81 height 28
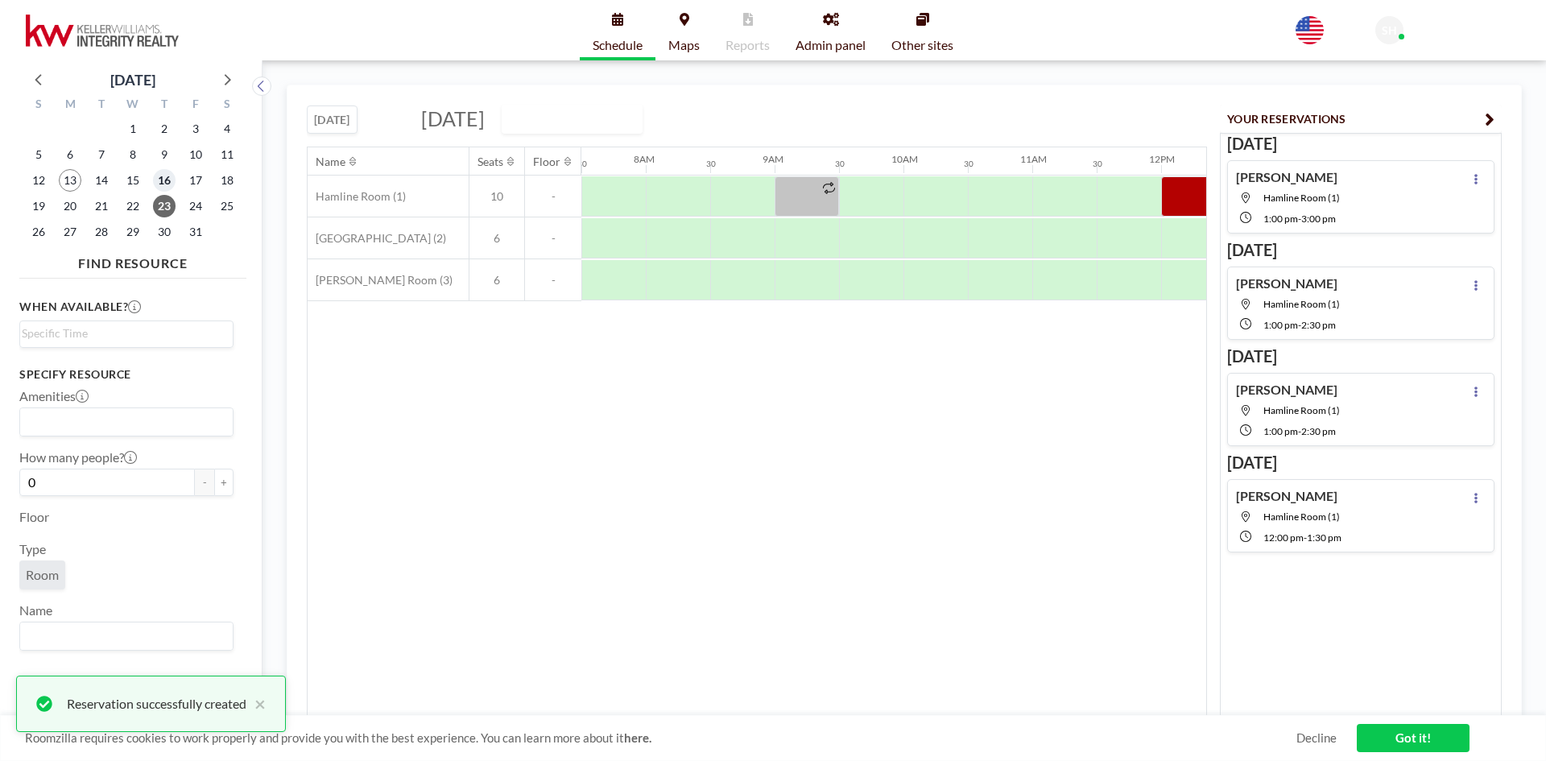
click at [159, 179] on span "16" at bounding box center [164, 180] width 23 height 23
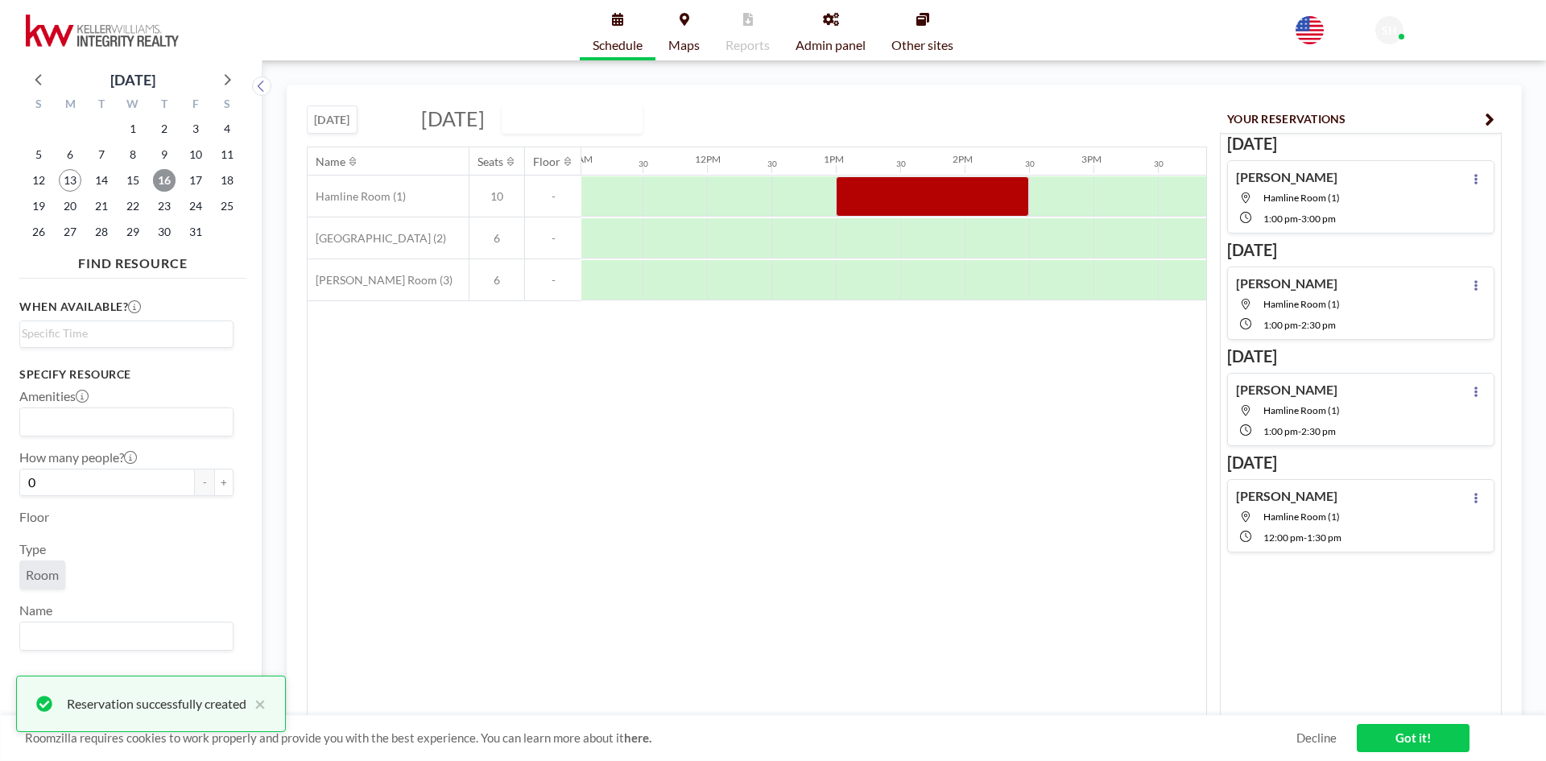
scroll to position [0, 1504]
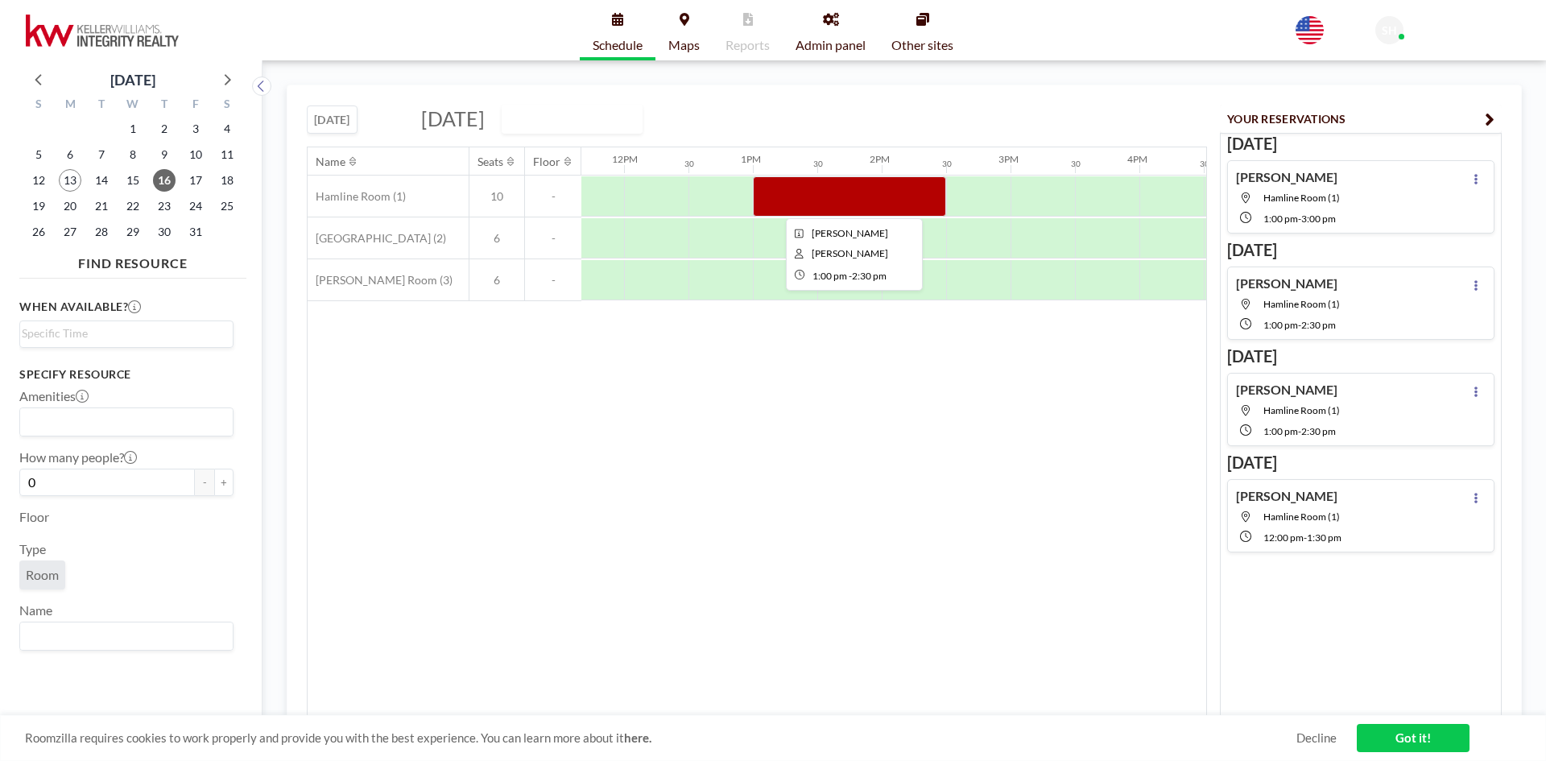
click at [829, 200] on div at bounding box center [849, 196] width 193 height 40
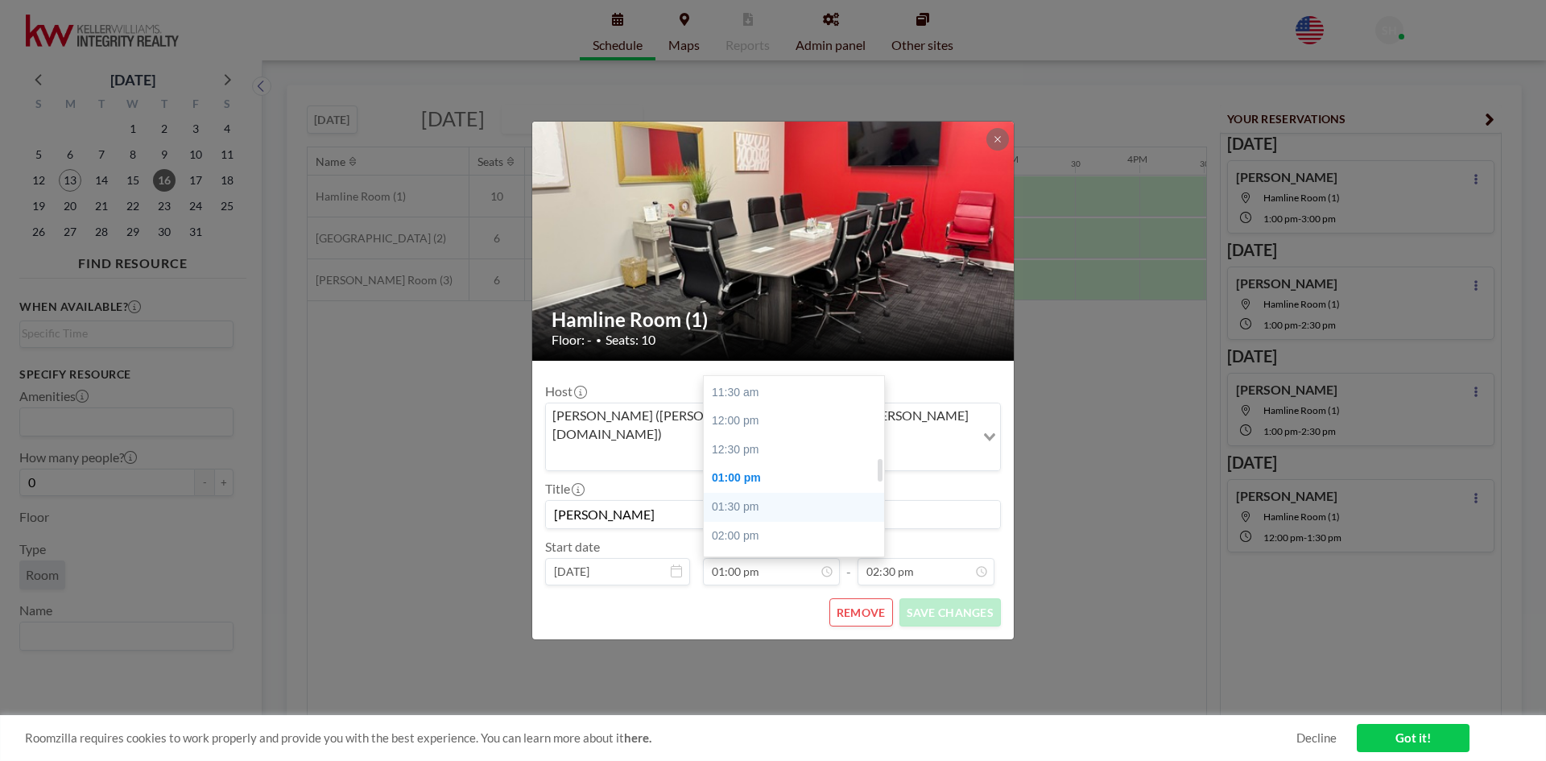
scroll to position [644, 0]
click at [745, 420] on div "12:00 pm" at bounding box center [798, 434] width 188 height 29
type input "12:00 pm"
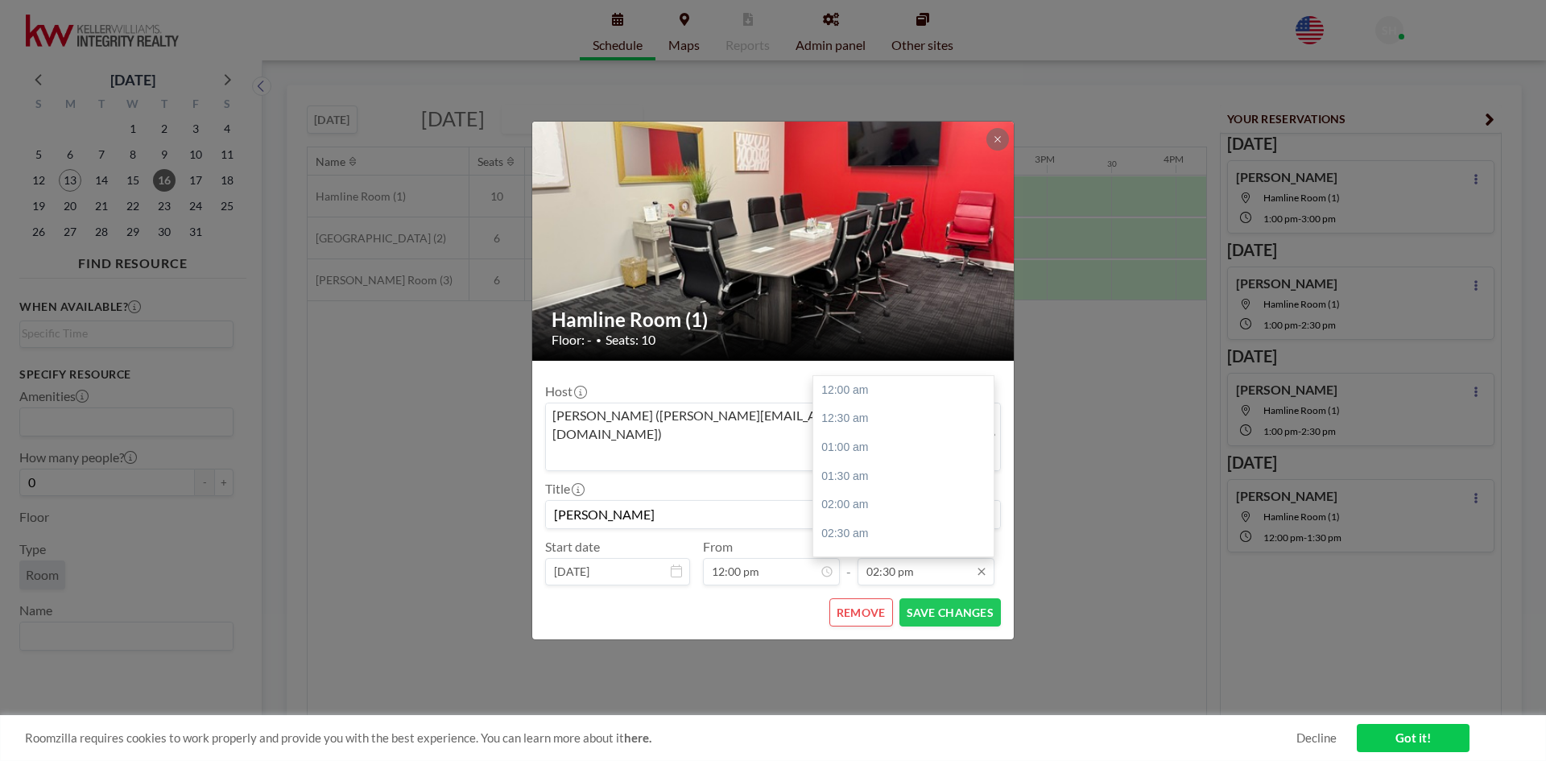
scroll to position [831, 0]
click at [900, 558] on input "02:30 pm" at bounding box center [926, 571] width 137 height 27
click at [844, 440] on div "01:30 pm" at bounding box center [908, 454] width 188 height 29
type input "01:30 pm"
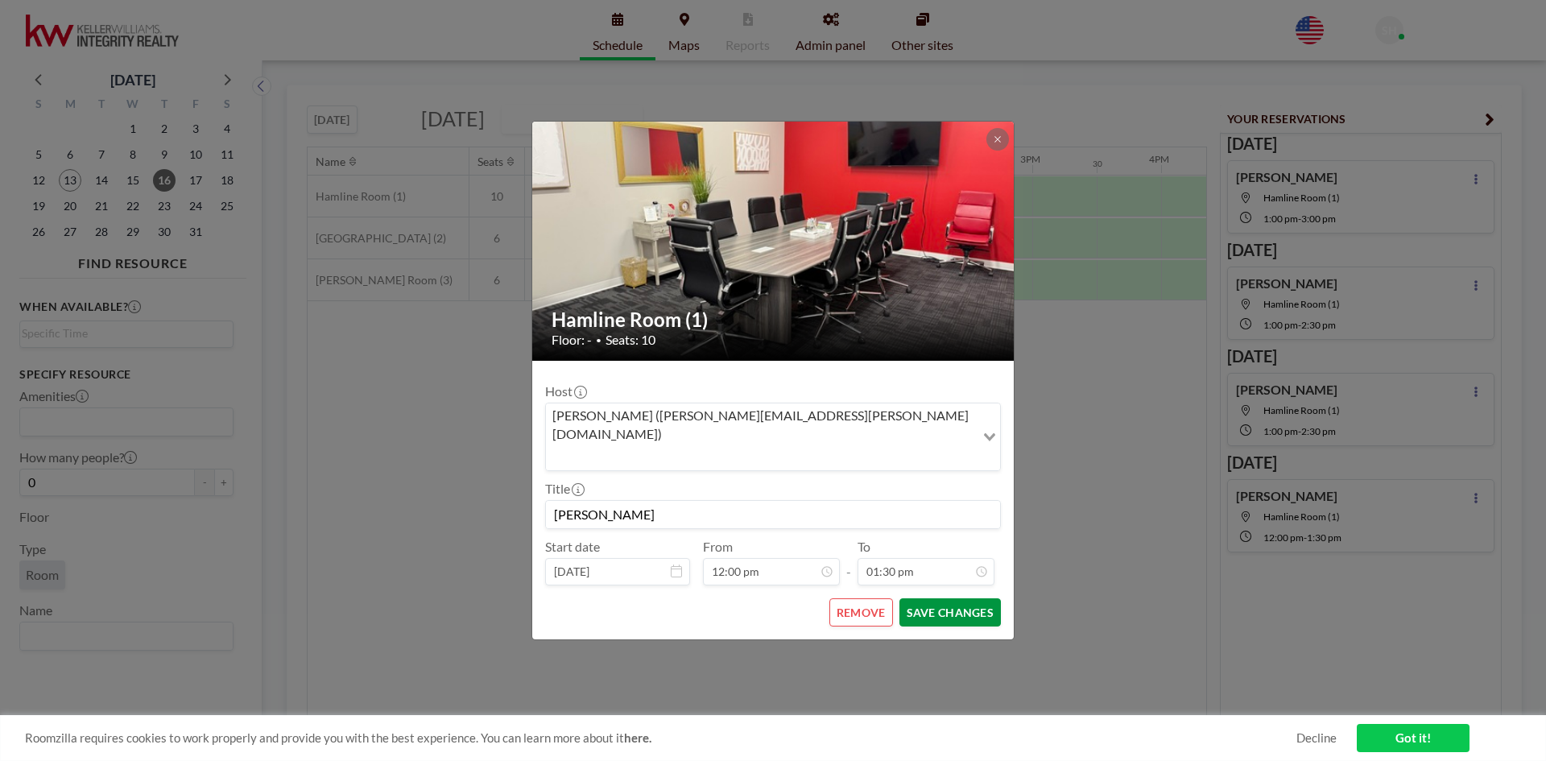
scroll to position [774, 0]
click at [960, 598] on button "SAVE CHANGES" at bounding box center [950, 612] width 101 height 28
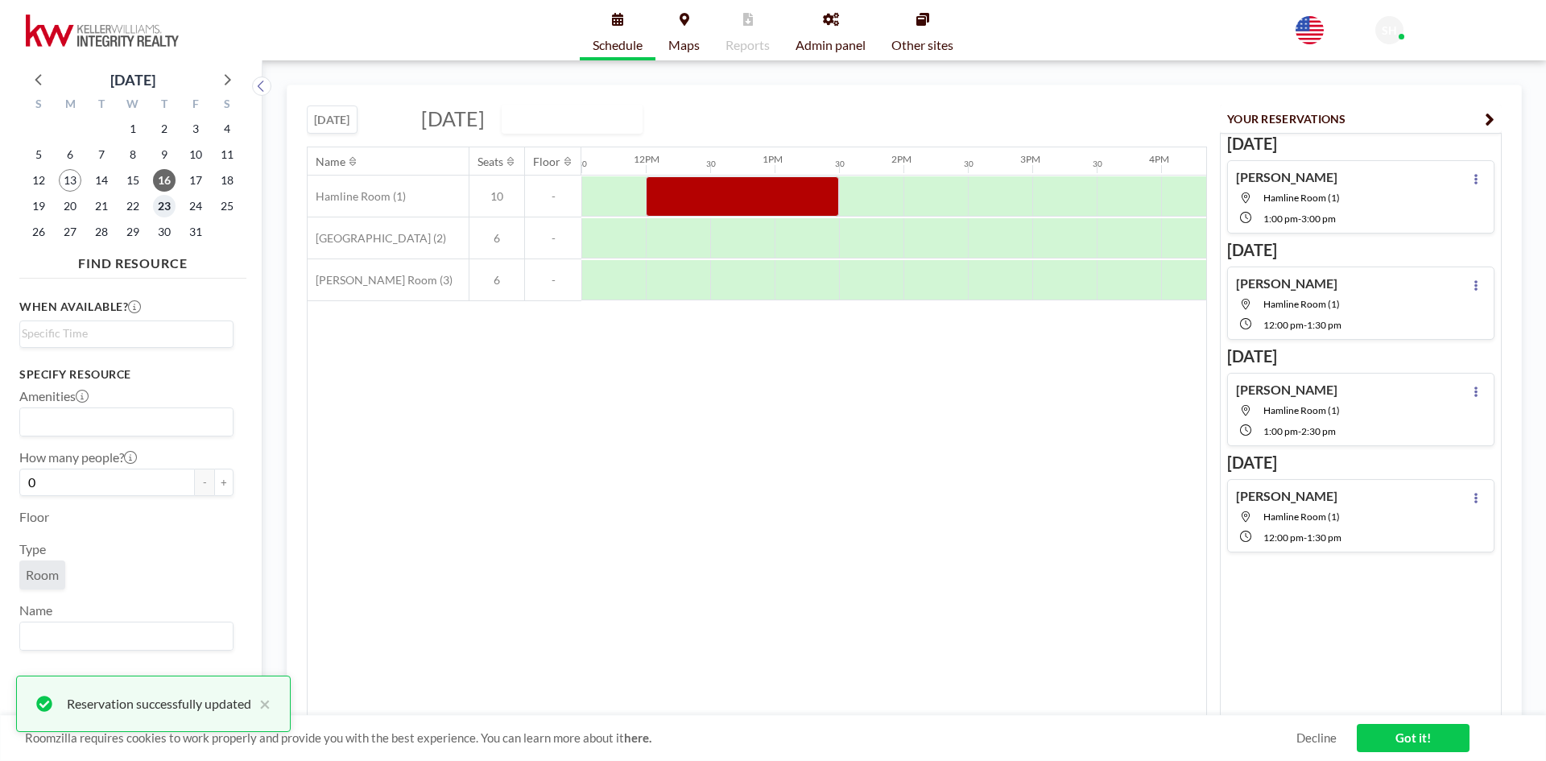
click at [169, 204] on span "23" at bounding box center [164, 206] width 23 height 23
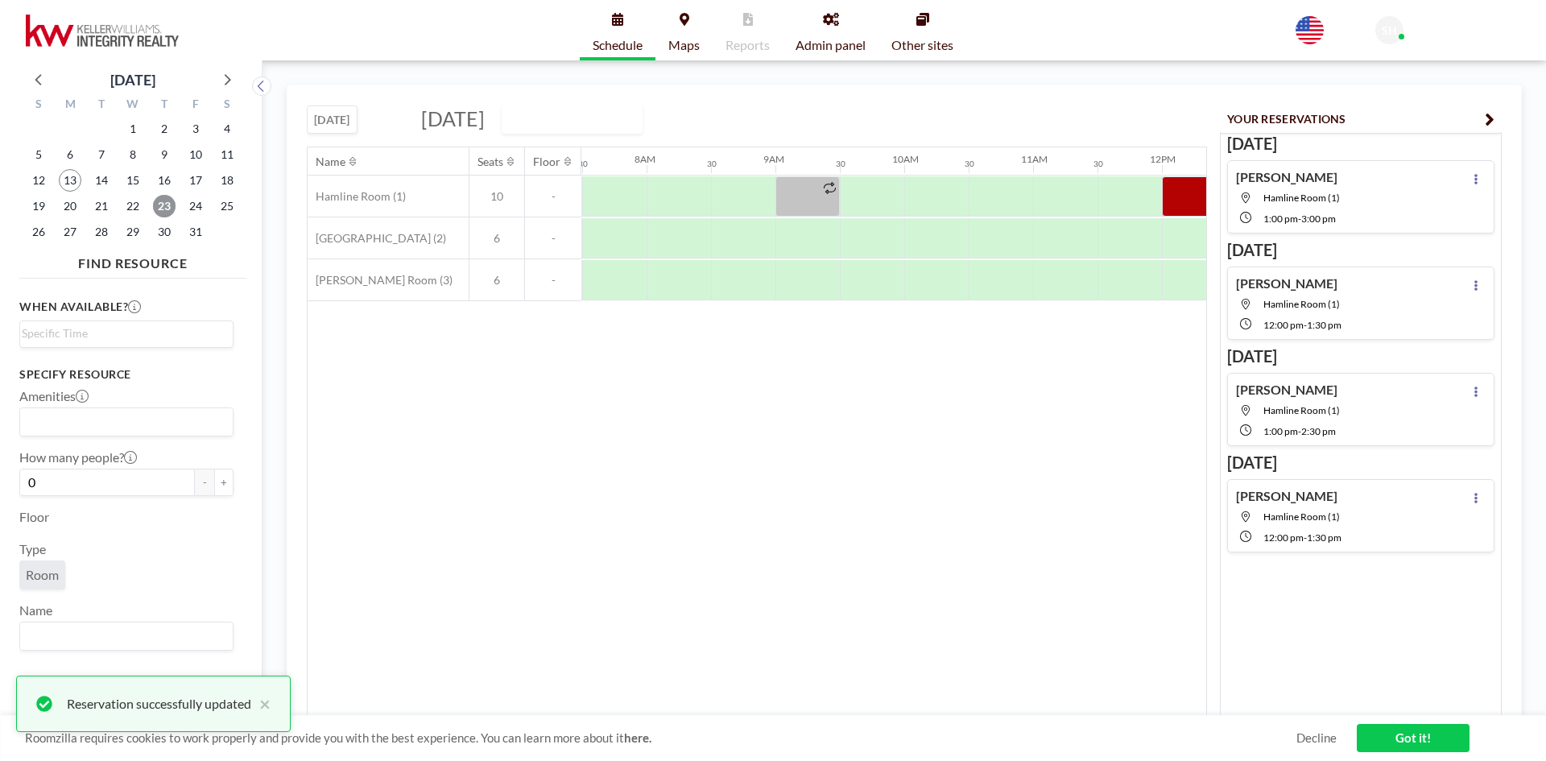
scroll to position [0, 967]
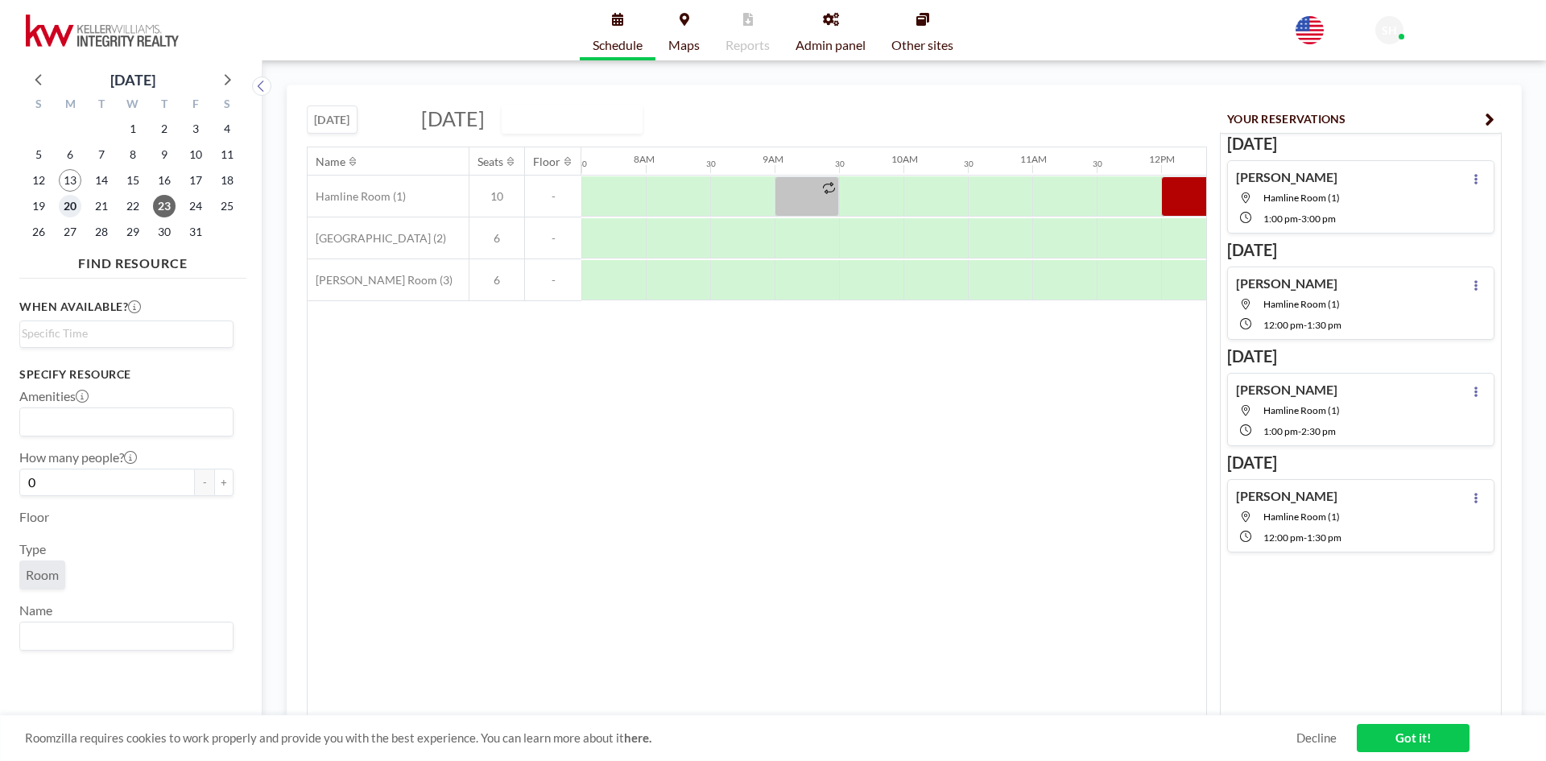
click at [66, 210] on span "20" at bounding box center [70, 206] width 23 height 23
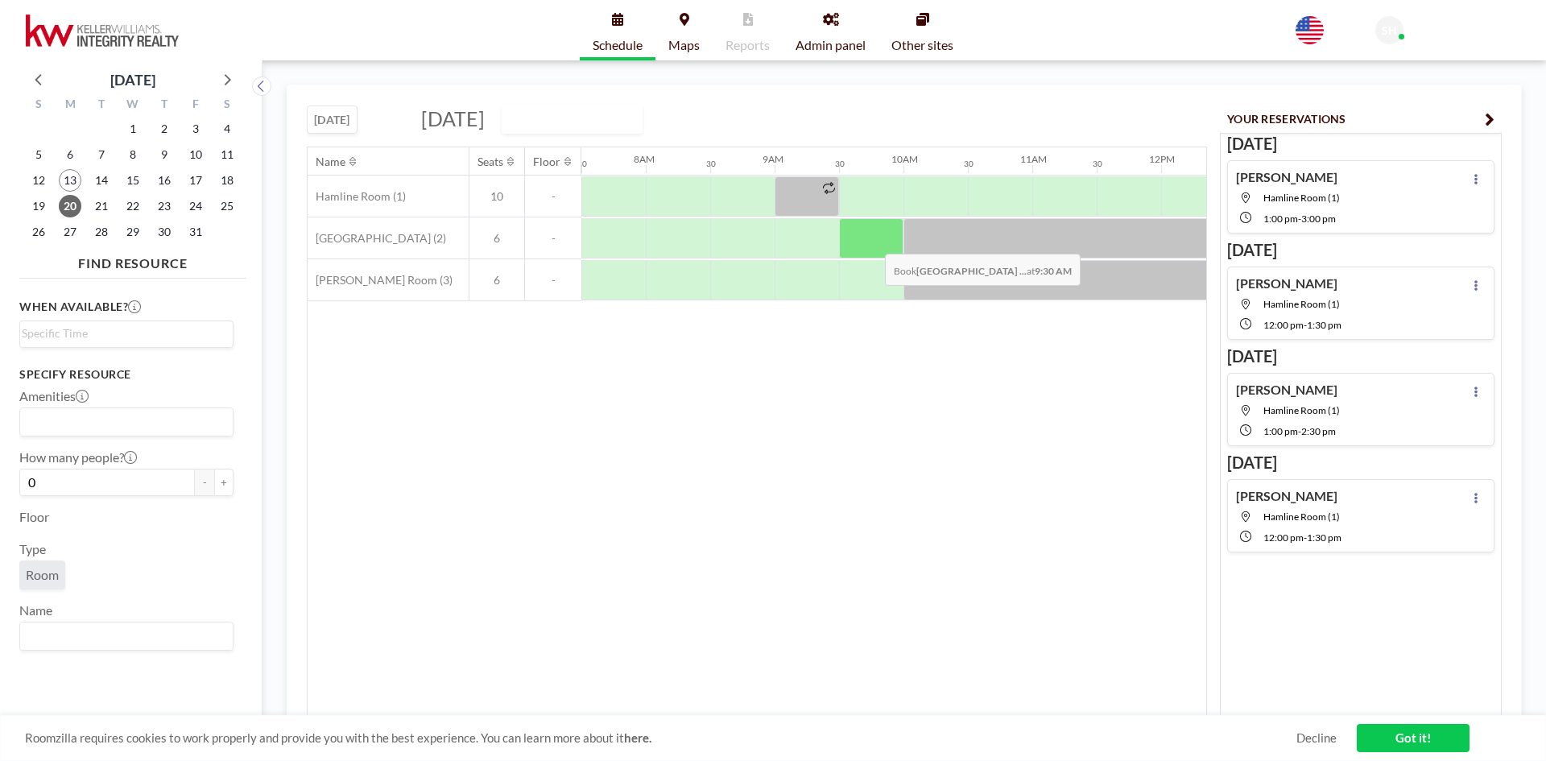
drag, startPoint x: 1066, startPoint y: 249, endPoint x: 893, endPoint y: 242, distance: 172.5
click at [872, 242] on div at bounding box center [1161, 238] width 3093 height 42
drag, startPoint x: 783, startPoint y: 706, endPoint x: 872, endPoint y: 702, distance: 89.5
click at [872, 702] on div "Name Seats Floor 12AM 30 1AM 30 2AM 30 3AM 30 4AM 30 5AM 30 6AM 30 7AM 30 8AM 3…" at bounding box center [757, 431] width 899 height 569
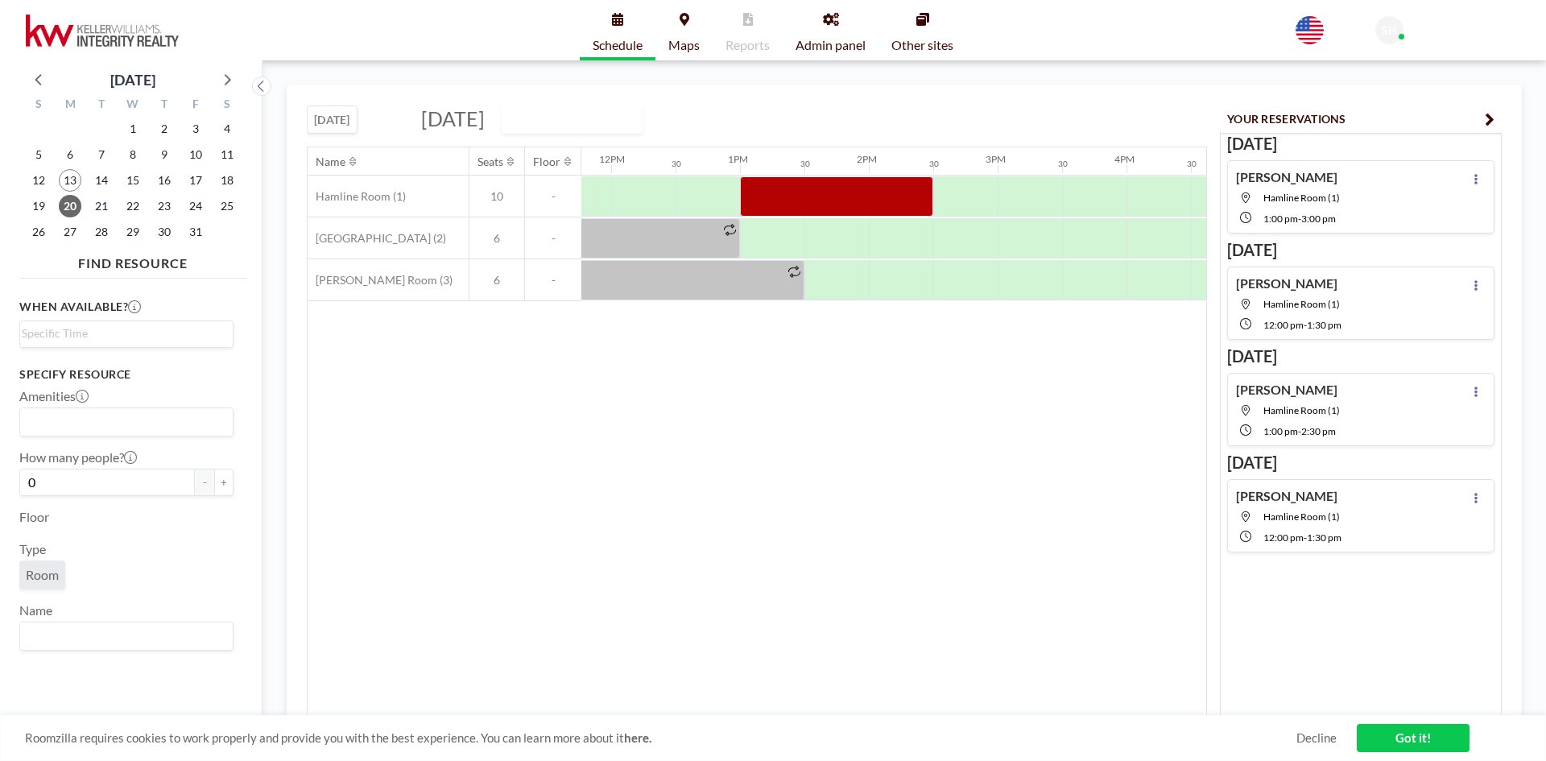
scroll to position [0, 1538]
